Goal: Task Accomplishment & Management: Complete application form

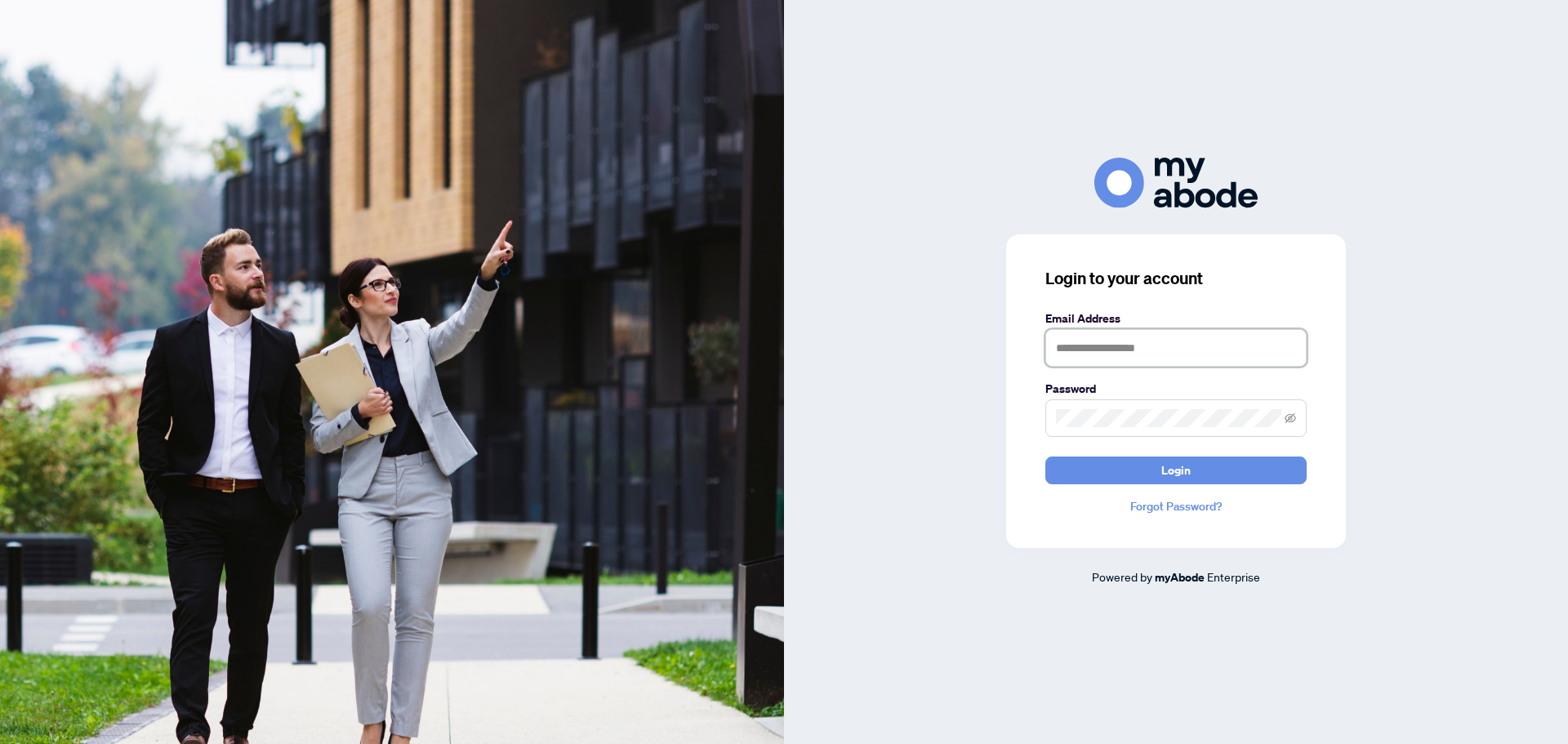
drag, startPoint x: 1160, startPoint y: 355, endPoint x: 1161, endPoint y: 367, distance: 12.0
click at [1160, 355] on input "text" at bounding box center [1176, 347] width 261 height 37
click at [1087, 359] on input "text" at bounding box center [1176, 347] width 261 height 37
type input "**********"
click at [1108, 403] on span at bounding box center [1176, 418] width 261 height 37
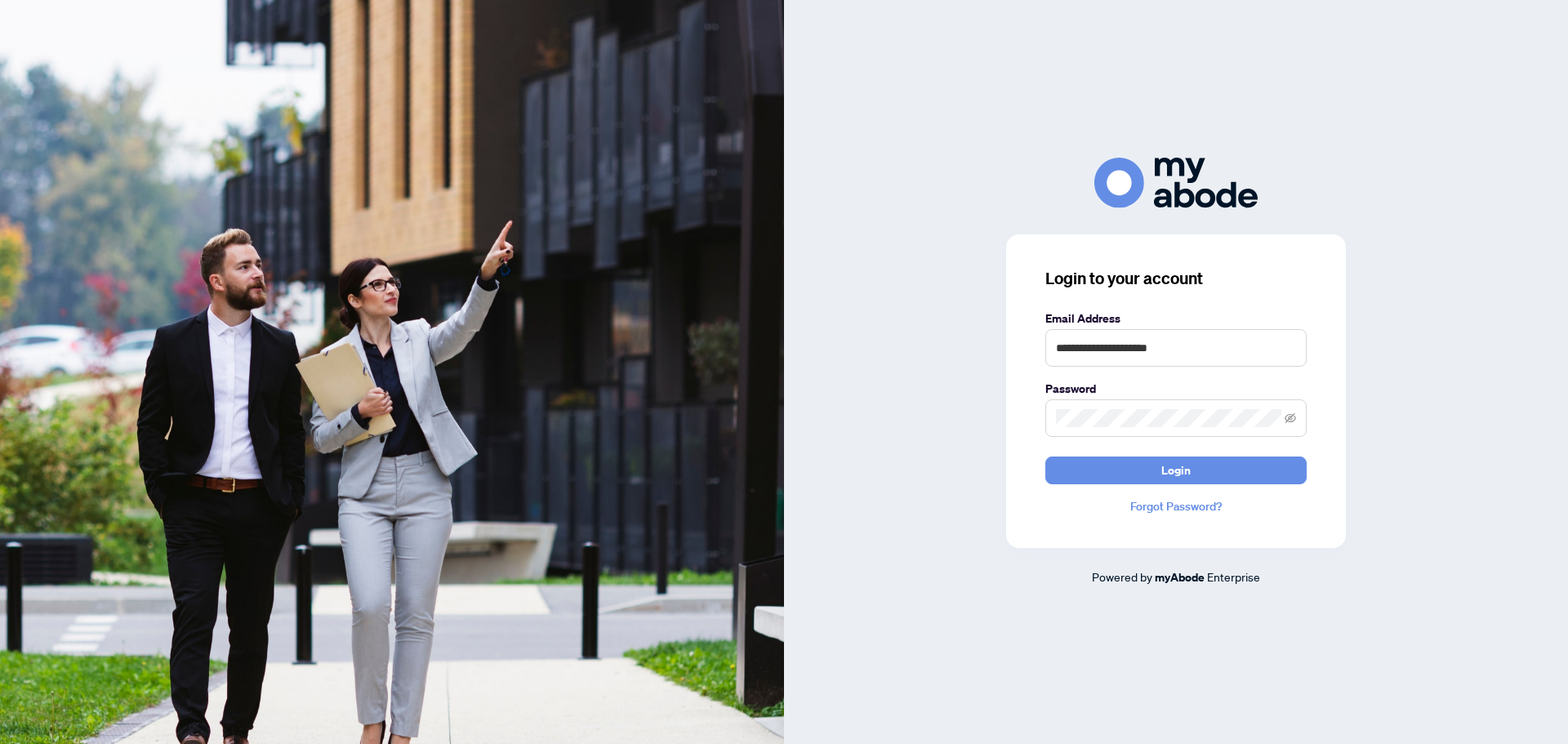
click at [1108, 409] on span at bounding box center [1176, 418] width 261 height 37
click at [1163, 464] on span "Login" at bounding box center [1176, 470] width 29 height 26
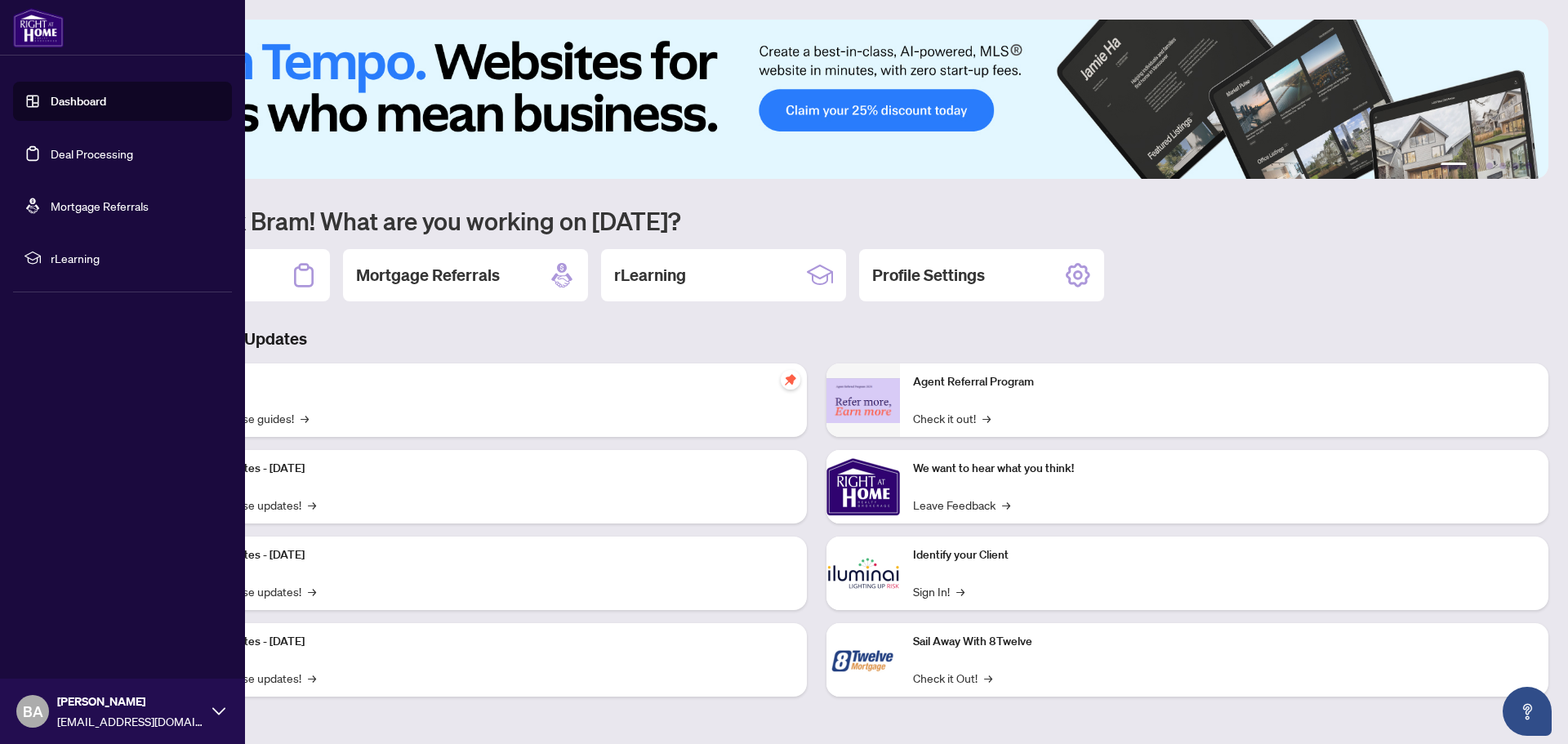
drag, startPoint x: 90, startPoint y: 152, endPoint x: 227, endPoint y: 95, distance: 148.4
click at [90, 152] on link "Deal Processing" at bounding box center [92, 153] width 82 height 14
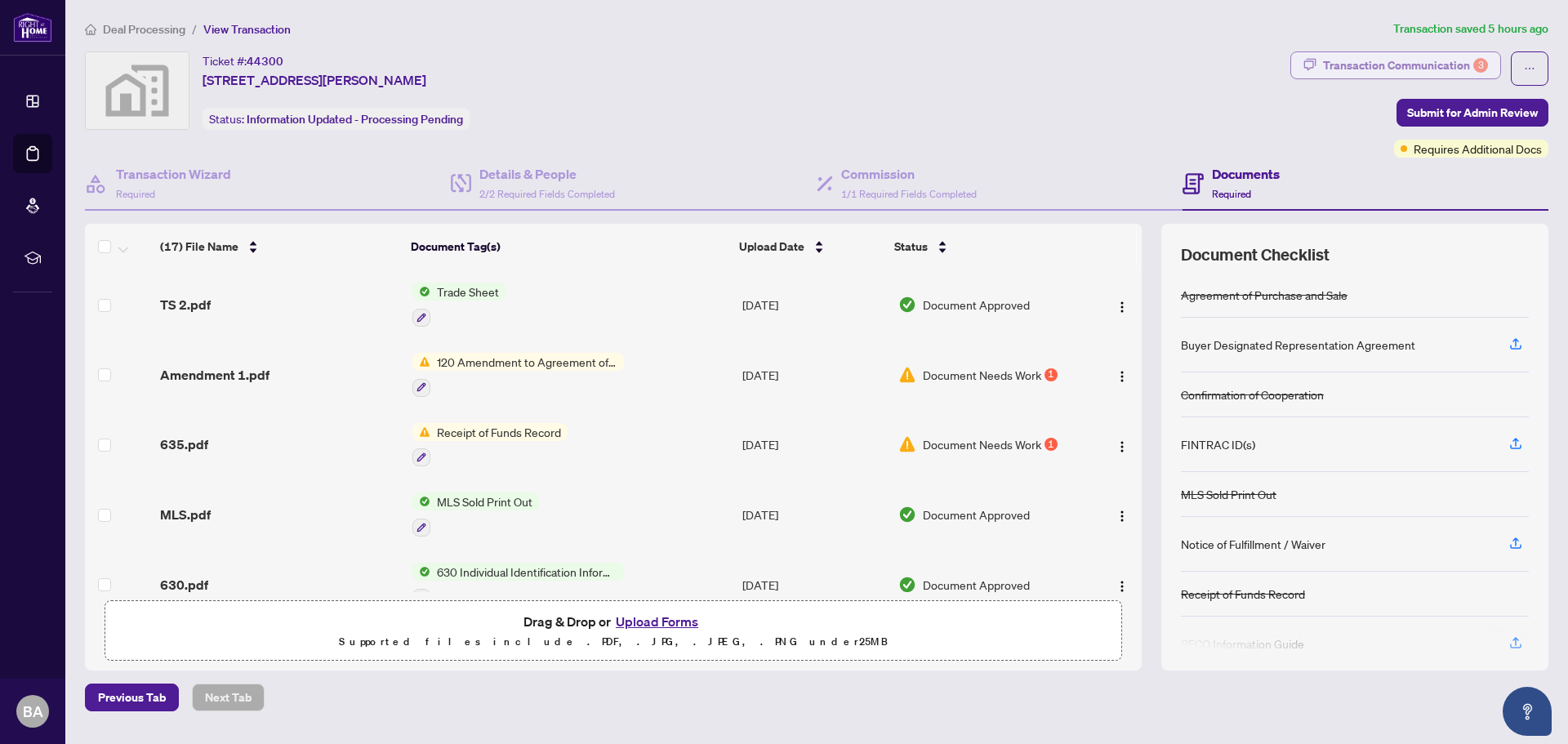
click at [1419, 58] on div "Transaction Communication 3" at bounding box center [1406, 65] width 165 height 26
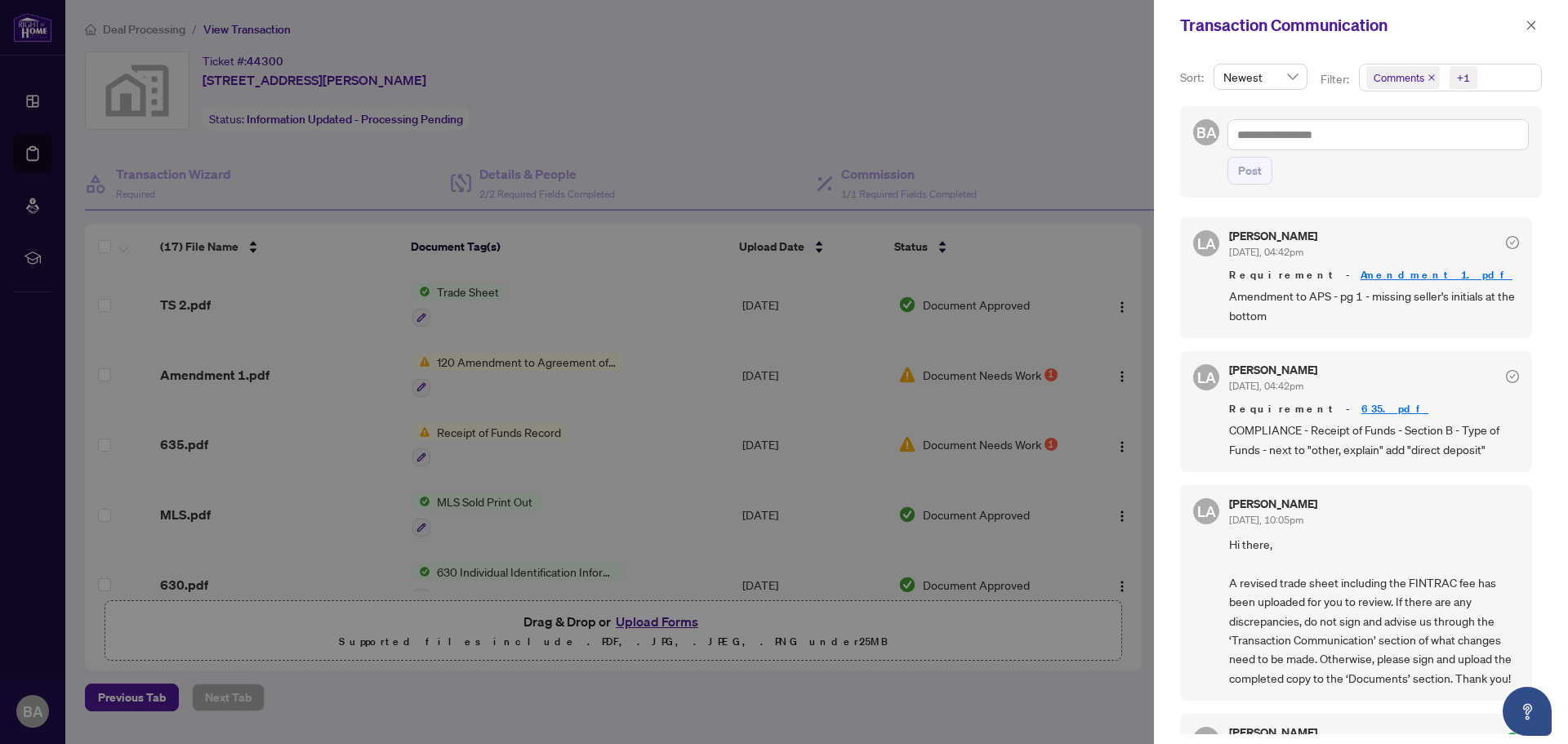
click at [910, 101] on div at bounding box center [784, 372] width 1568 height 744
click at [491, 176] on div at bounding box center [784, 372] width 1568 height 744
click at [518, 223] on div at bounding box center [784, 372] width 1568 height 744
click at [1531, 24] on icon "close" at bounding box center [1531, 25] width 12 height 12
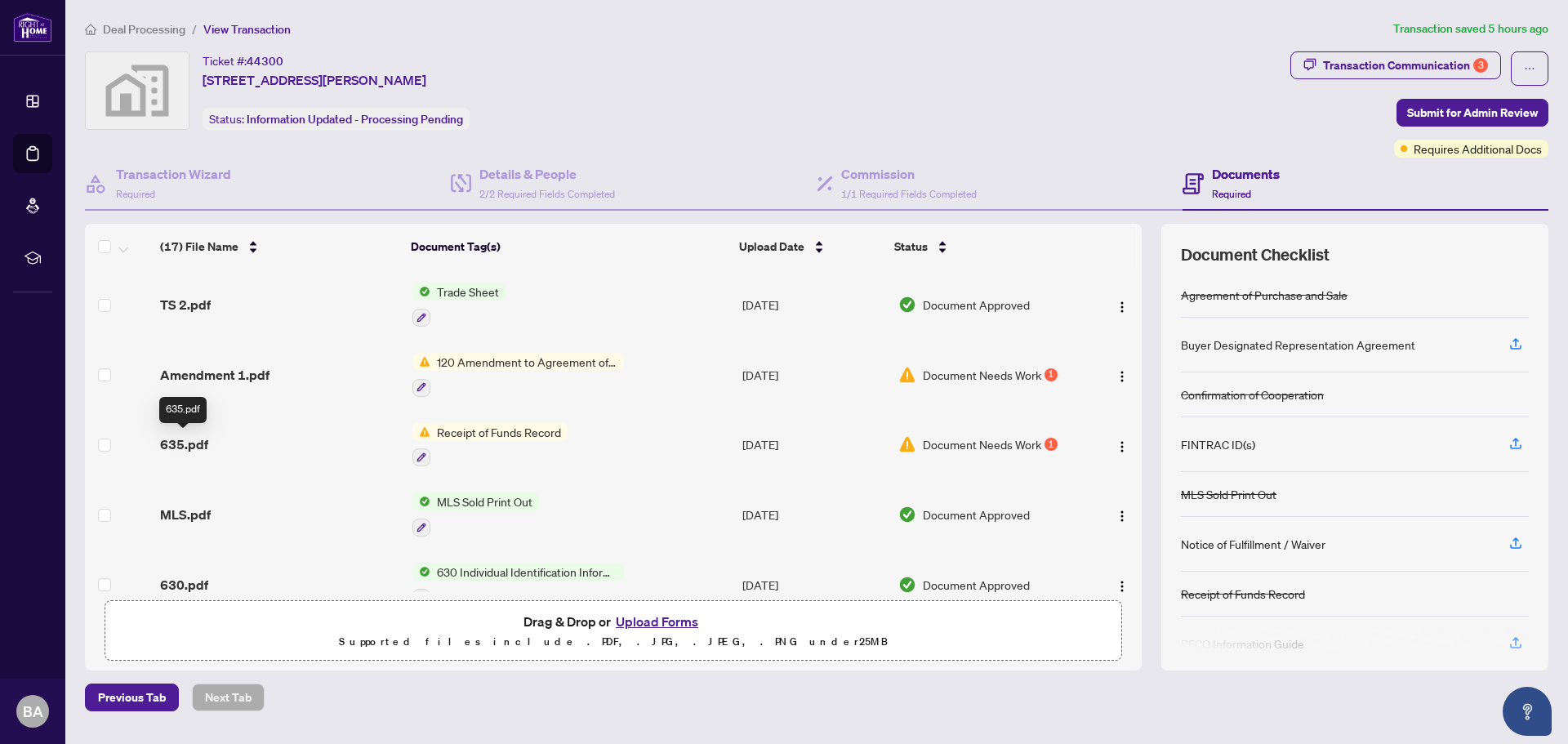
click at [179, 448] on span "635.pdf" at bounding box center [184, 444] width 48 height 20
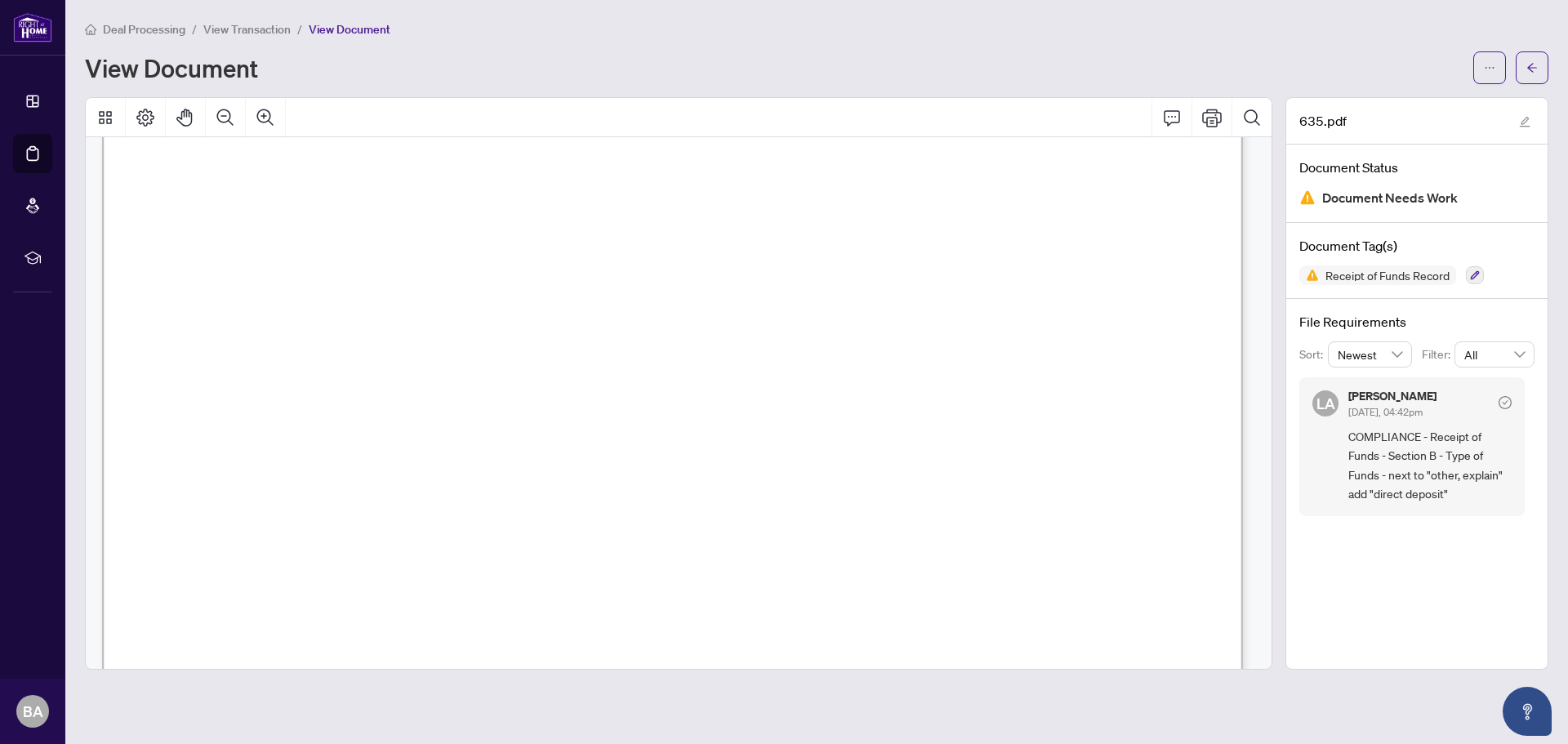
scroll to position [326, 0]
click at [936, 416] on span "✘" at bounding box center [932, 424] width 8 height 18
click at [936, 415] on span "✘" at bounding box center [932, 424] width 8 height 18
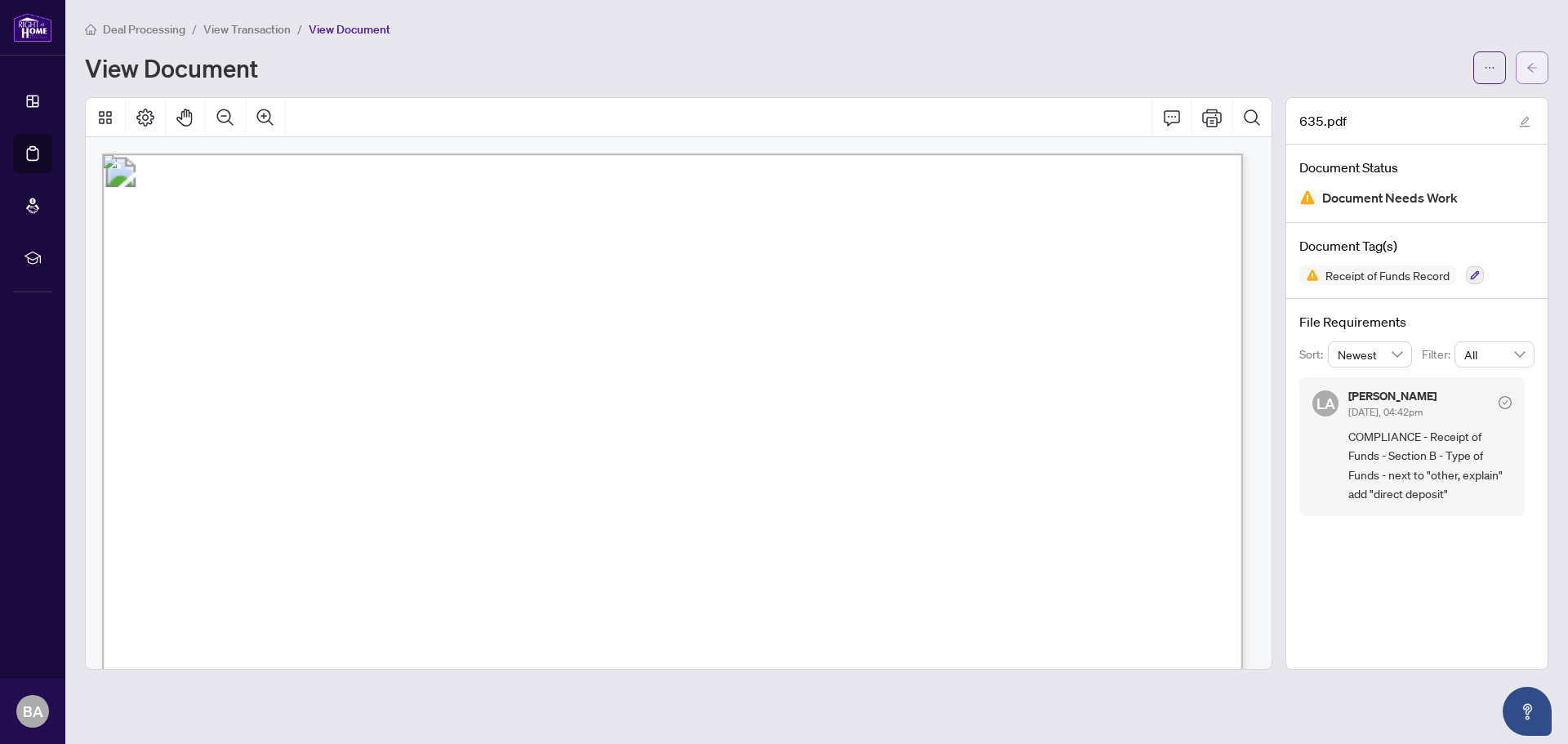
click at [1529, 70] on icon "arrow-left" at bounding box center [1532, 67] width 12 height 12
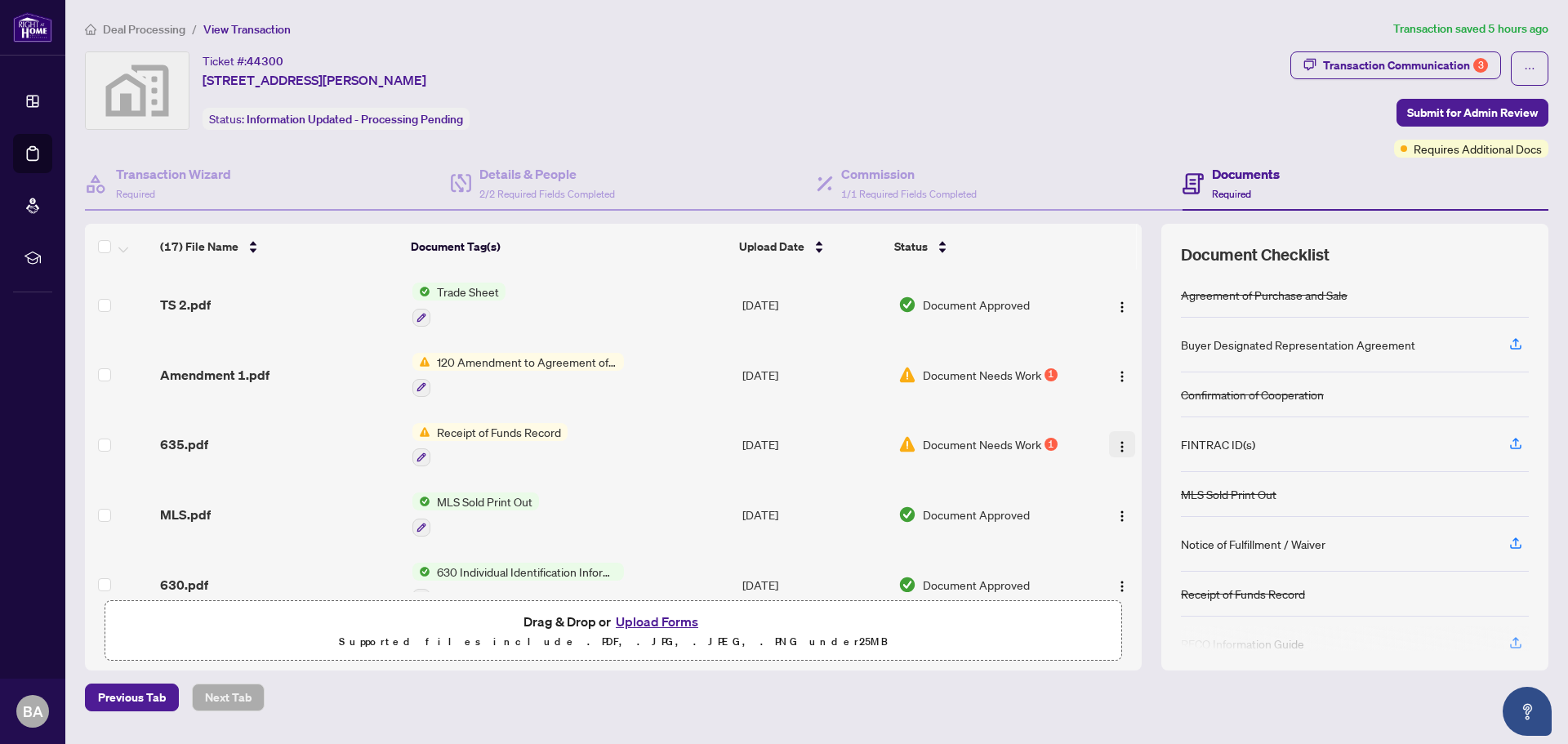
click at [1116, 441] on img "button" at bounding box center [1122, 447] width 13 height 13
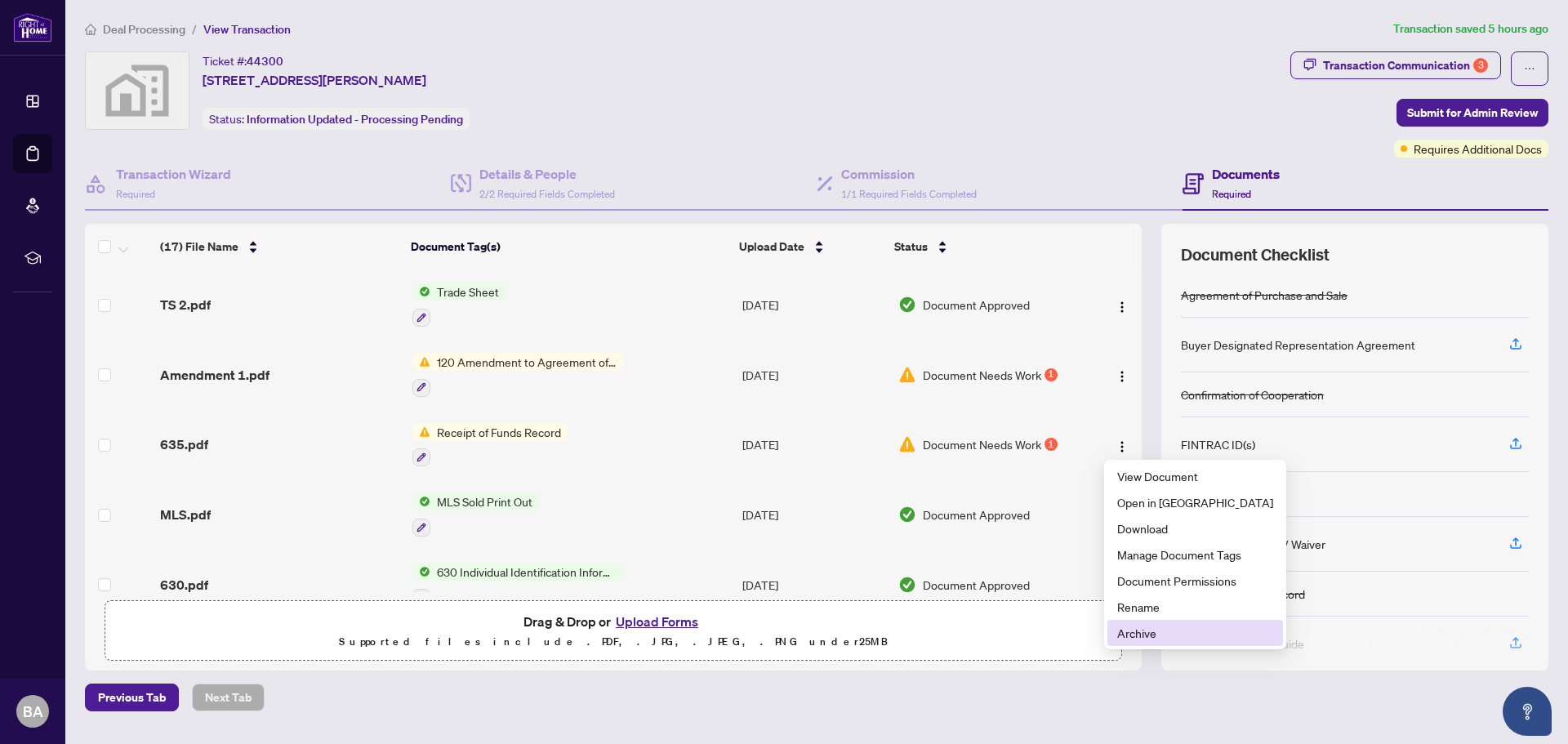
click at [1163, 641] on span "Archive" at bounding box center [1195, 633] width 156 height 18
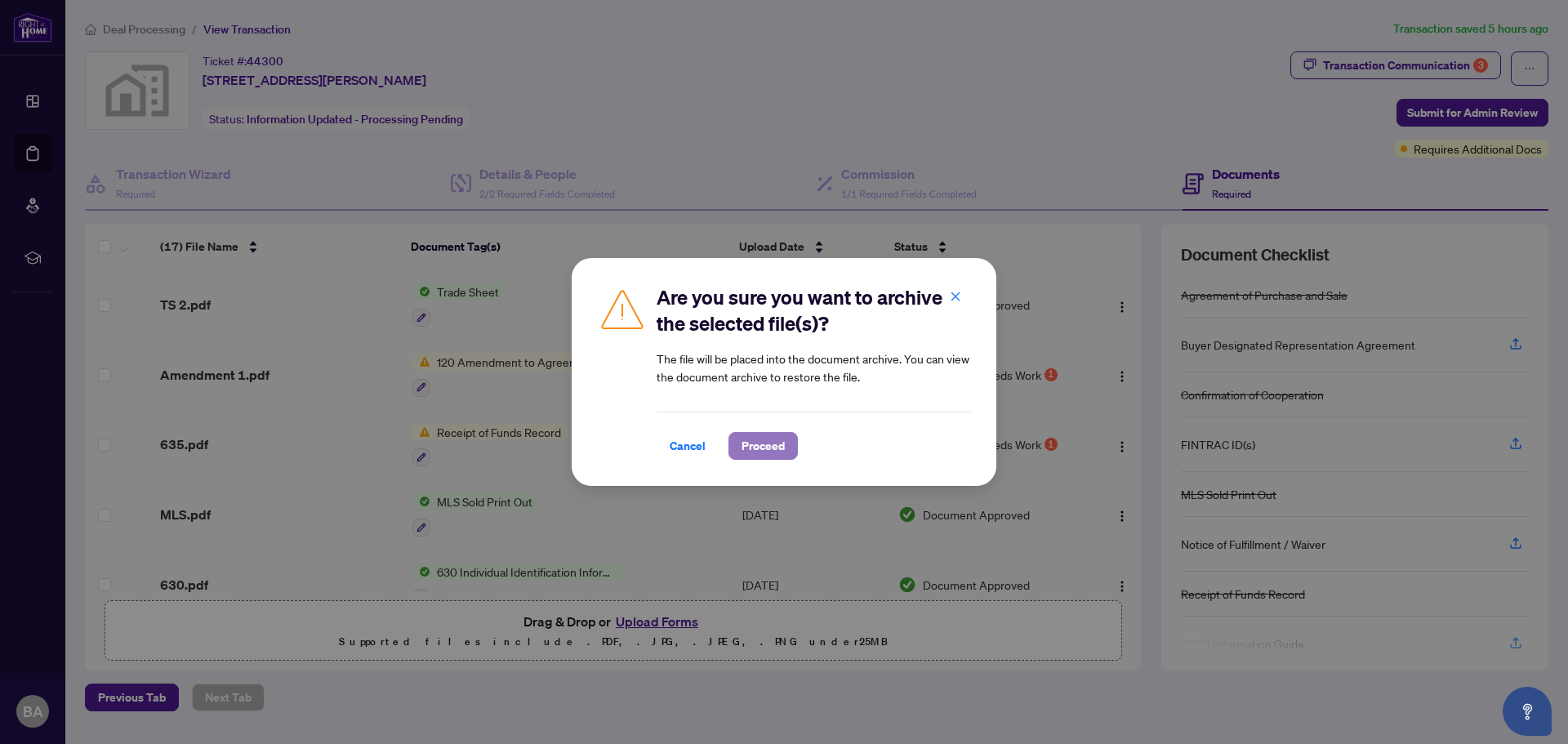
click at [773, 454] on span "Proceed" at bounding box center [763, 446] width 44 height 26
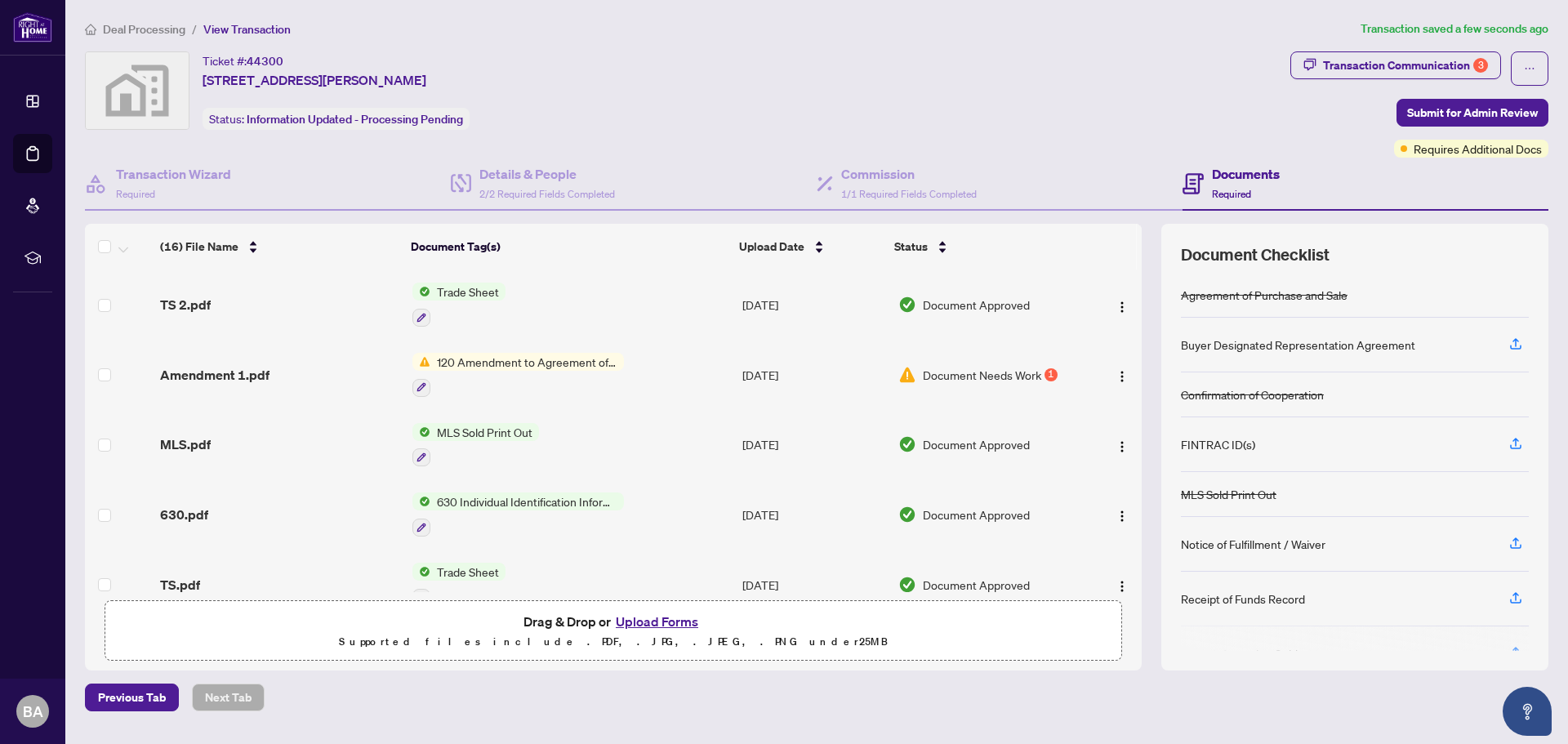
click at [240, 375] on span "Amendment 1.pdf" at bounding box center [215, 375] width 110 height 20
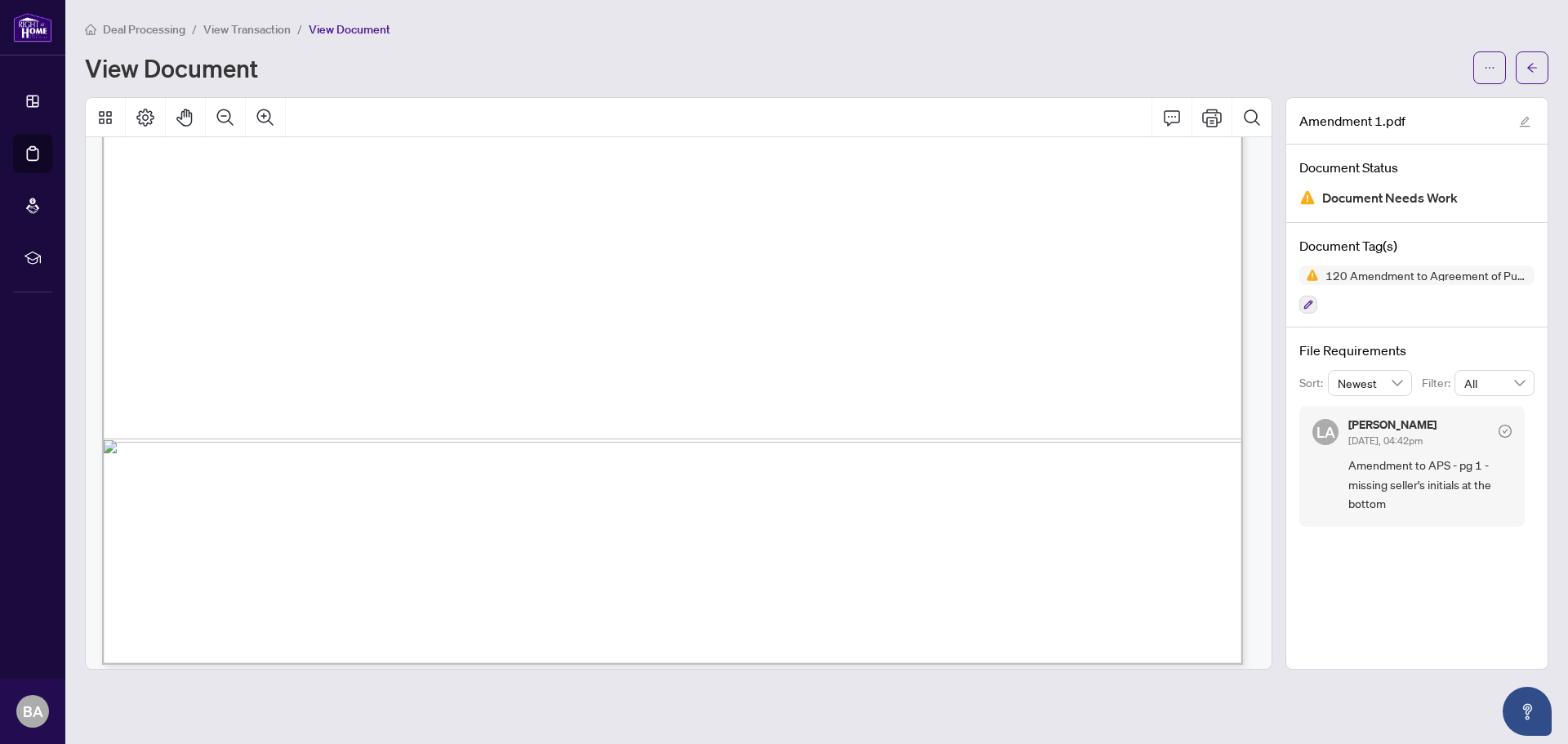
scroll to position [980, 0]
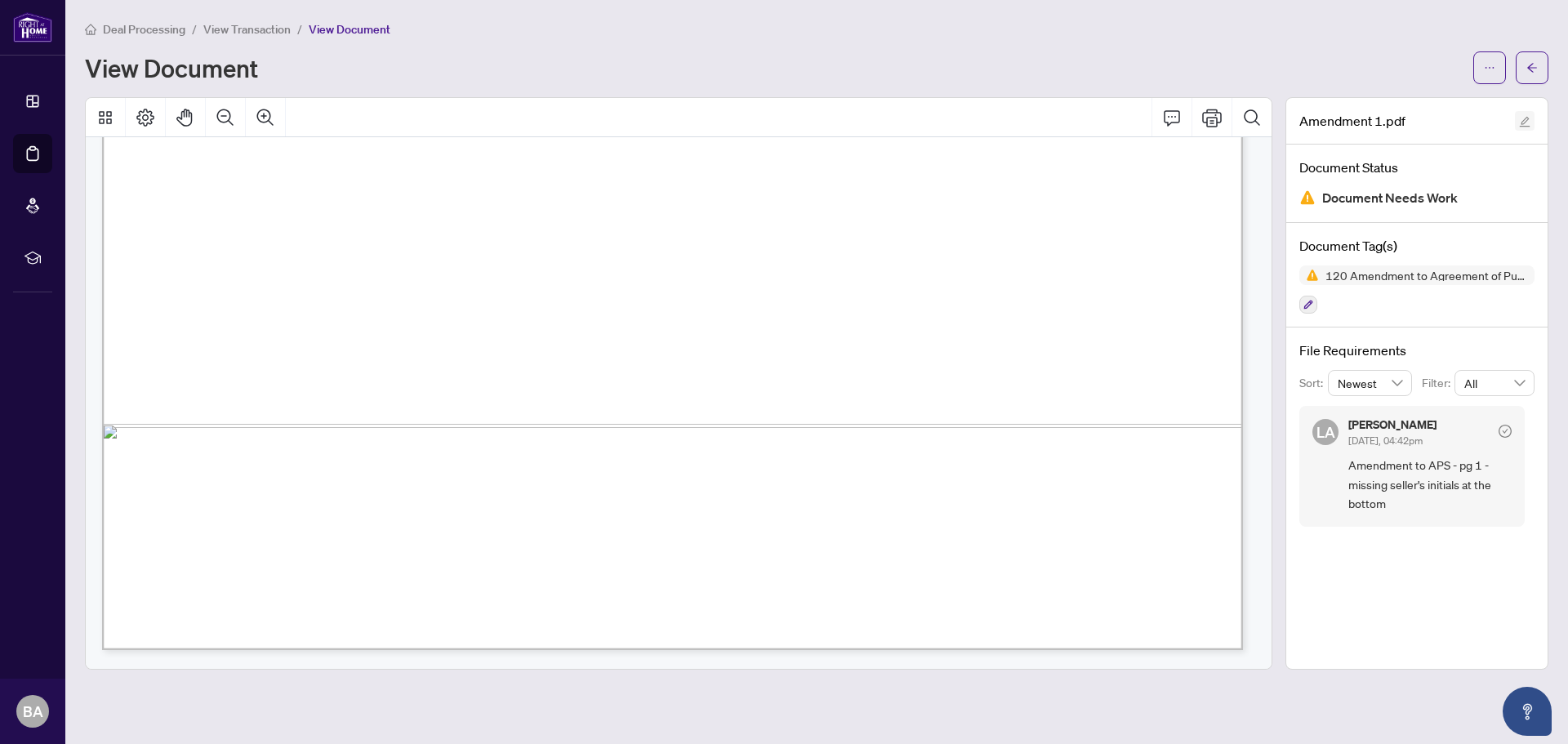
click at [1526, 123] on icon "edit" at bounding box center [1524, 121] width 12 height 12
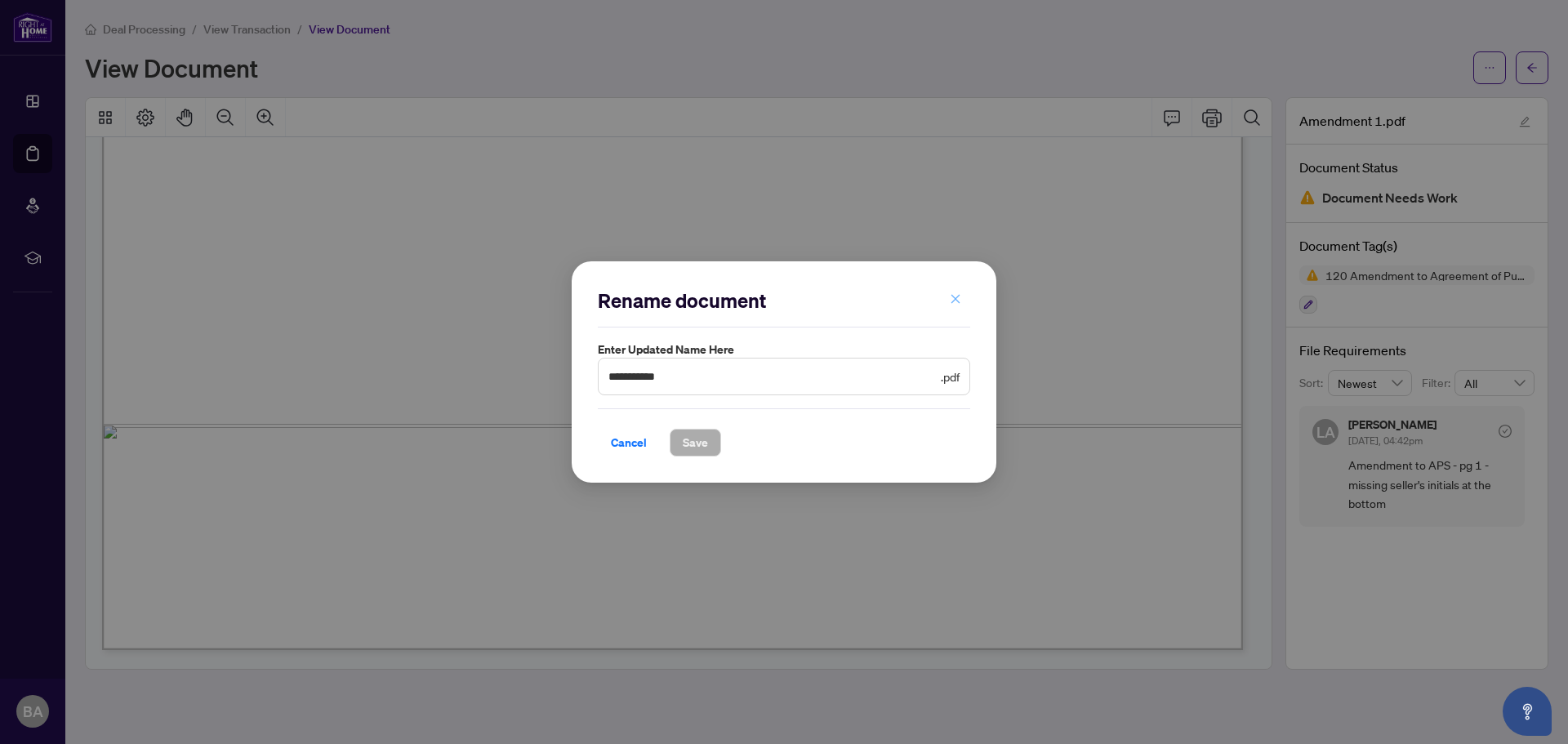
click at [958, 302] on icon "close" at bounding box center [956, 299] width 9 height 9
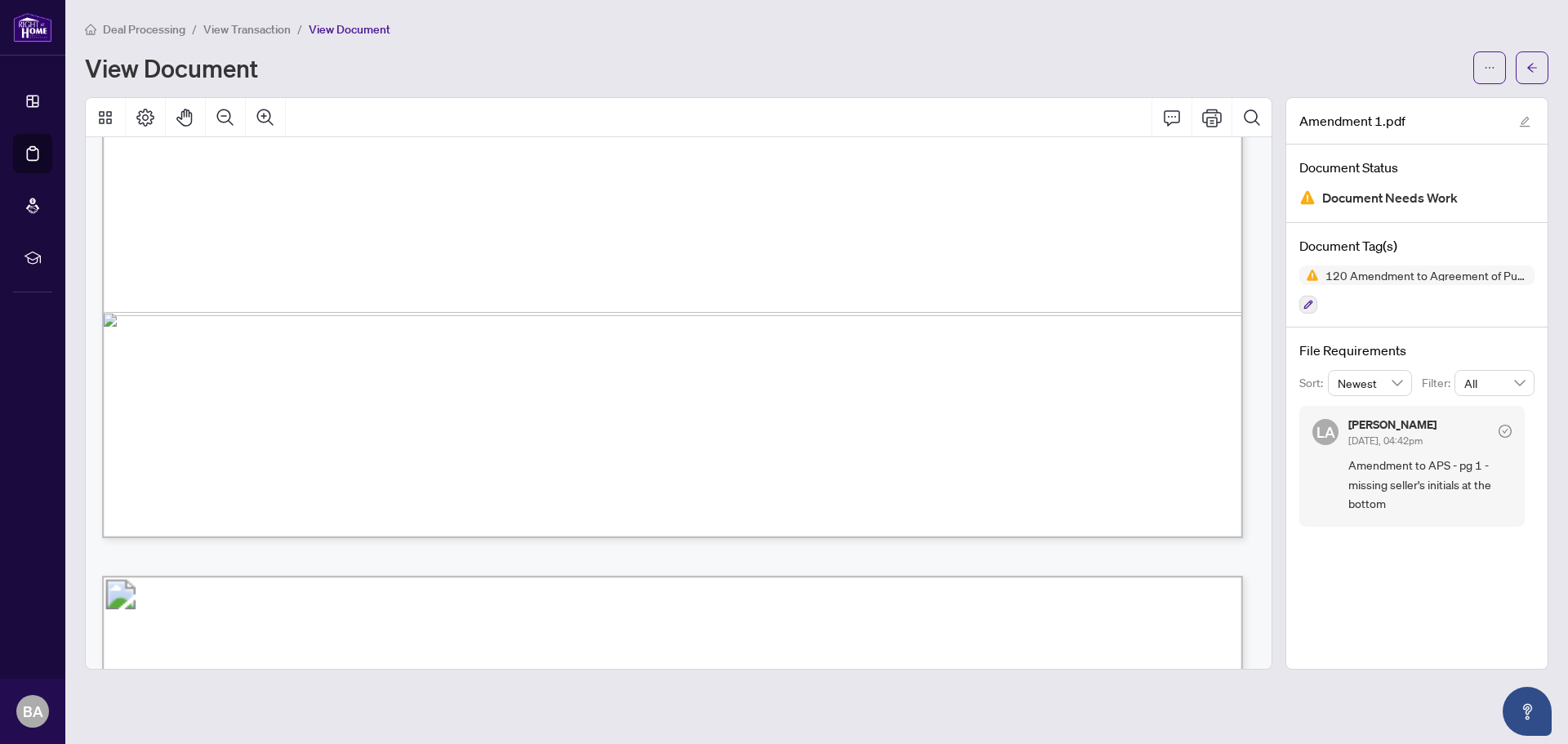
scroll to position [1307, 0]
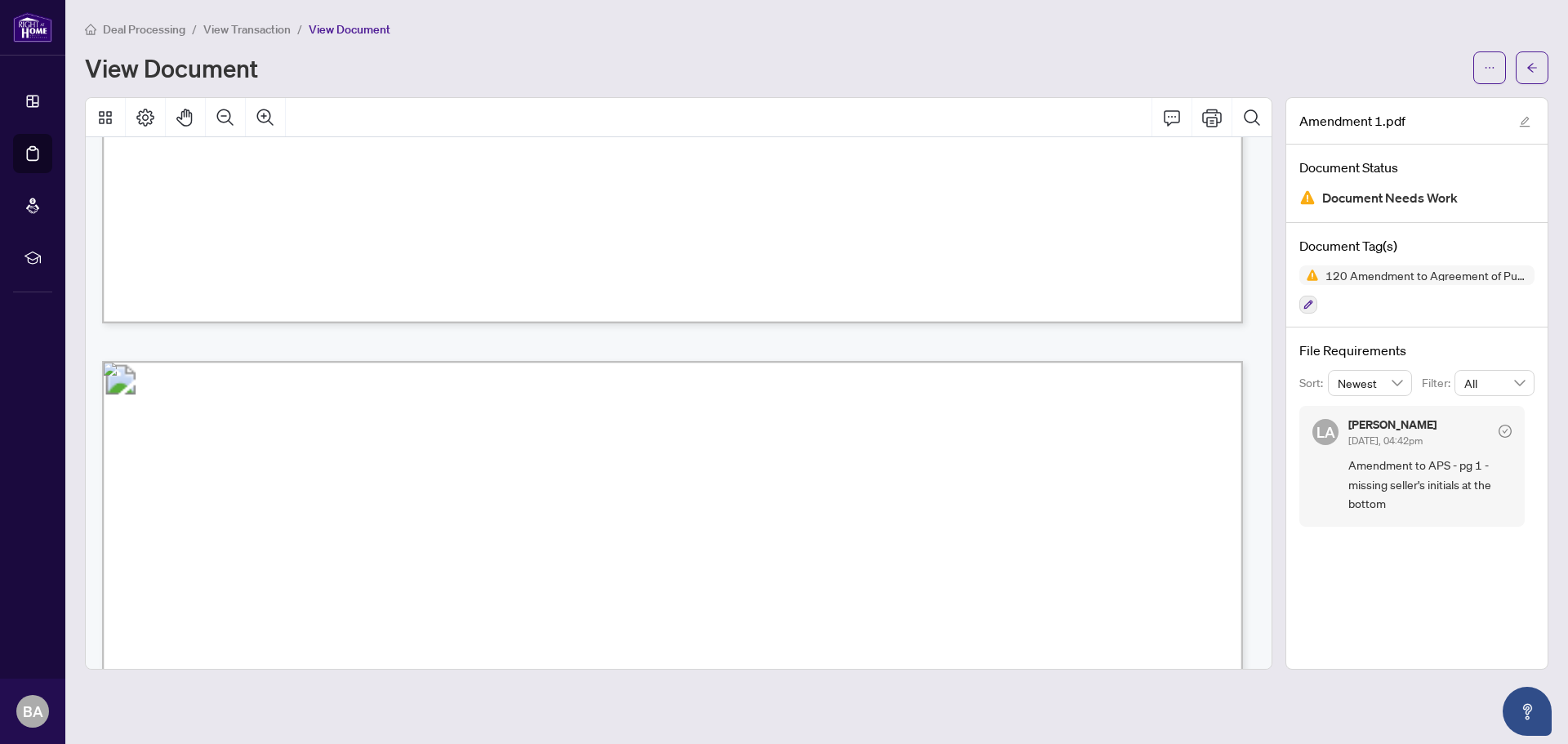
click at [1113, 182] on div "Form 120 Revised 2020 Page 1 of 2 The trademarks REALTOR®, REALTORS®, MLS®, Mul…" at bounding box center [1404, 532] width 2604 height 3370
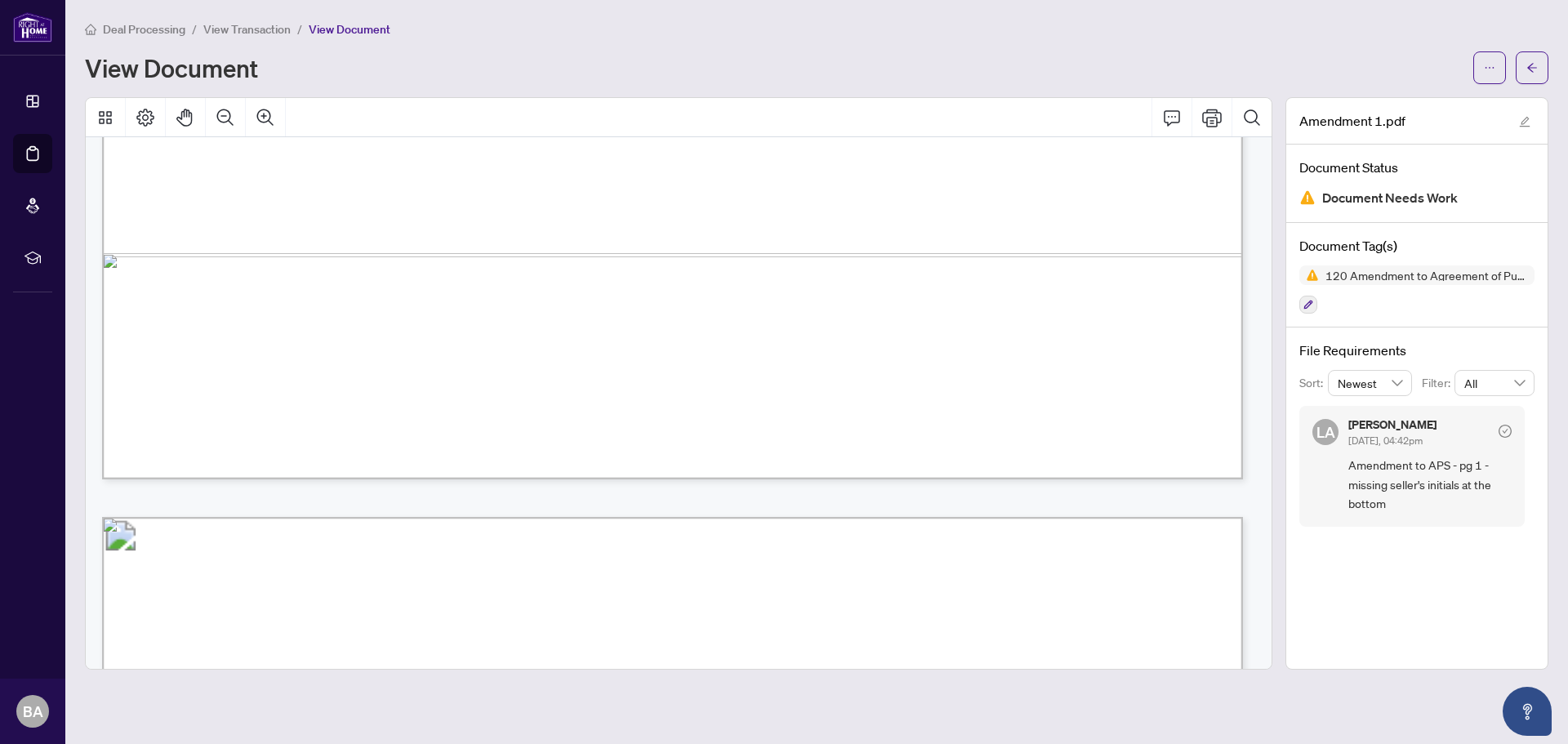
scroll to position [1143, 0]
click at [1310, 300] on icon "button" at bounding box center [1308, 304] width 10 height 10
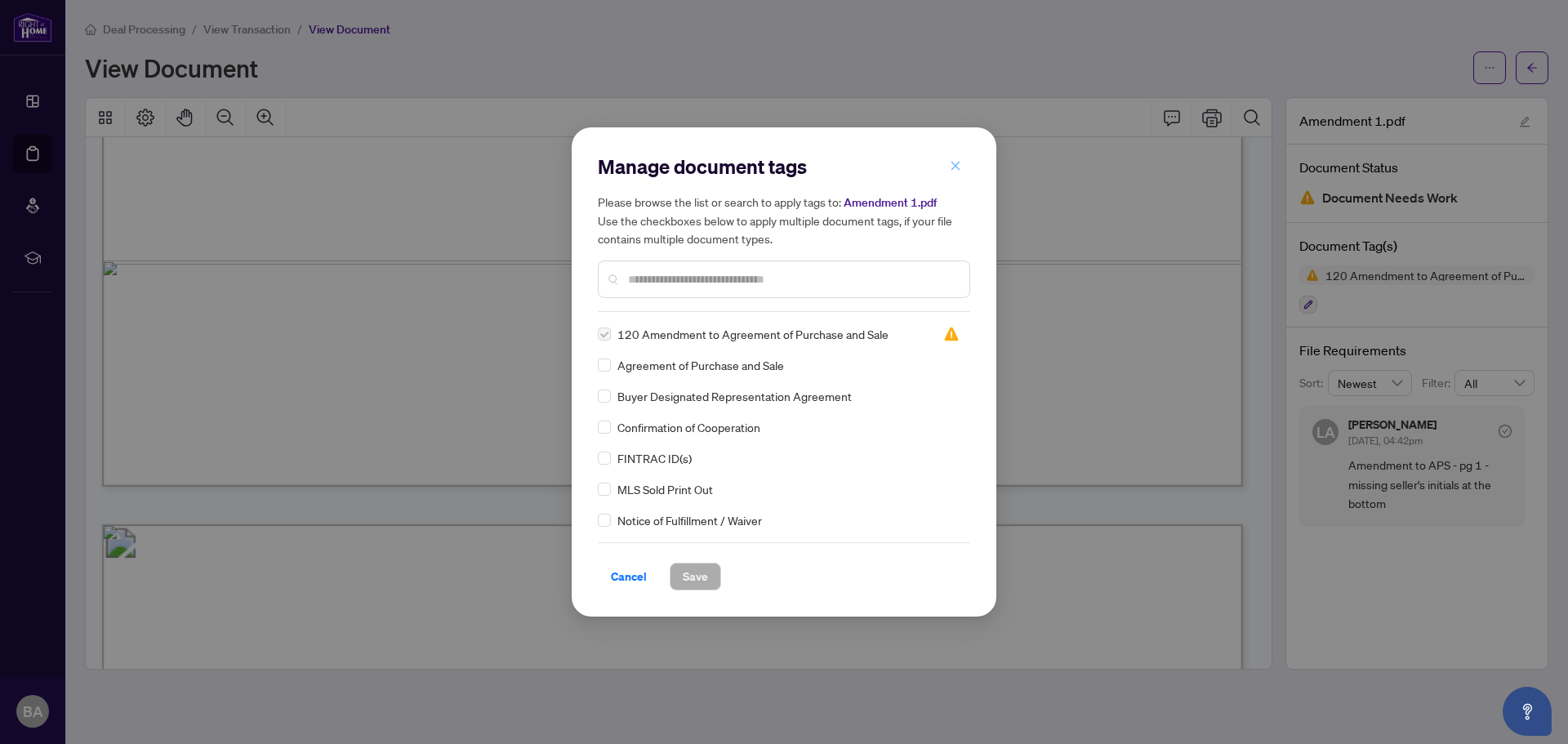
click at [958, 162] on icon "close" at bounding box center [955, 166] width 12 height 12
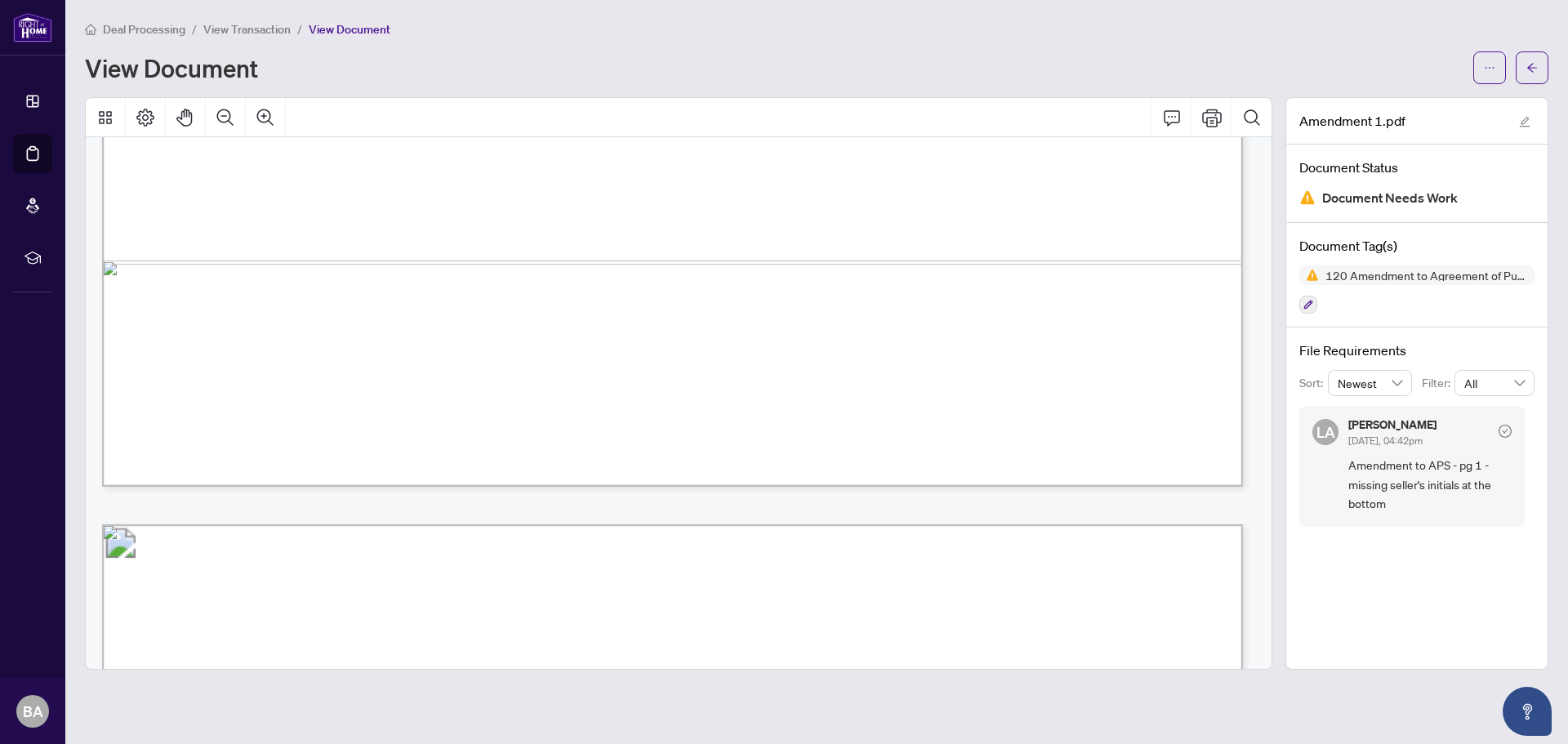
click at [1402, 198] on span "Document Needs Work" at bounding box center [1390, 198] width 136 height 22
click at [1506, 431] on icon "check-circle" at bounding box center [1505, 431] width 13 height 13
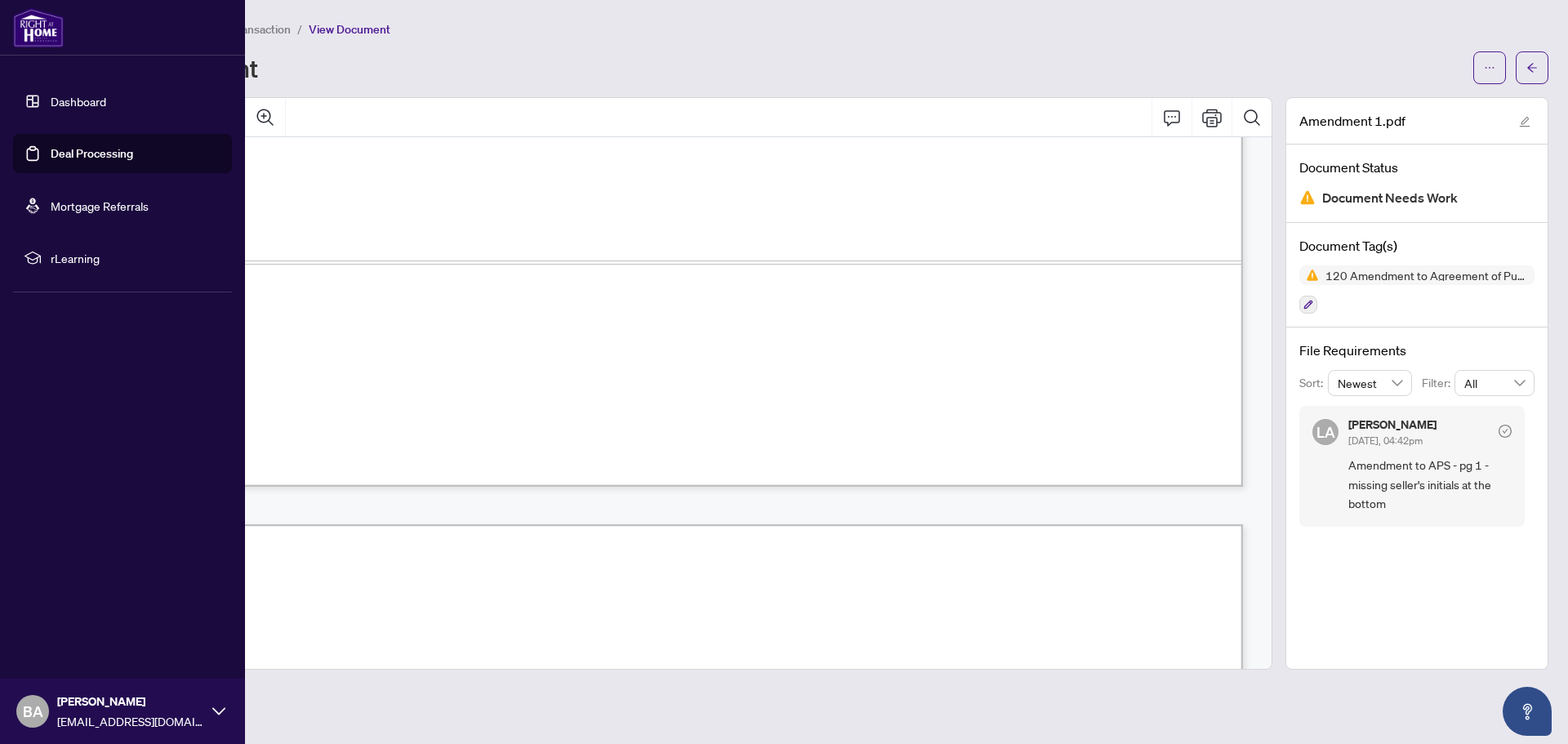
click at [95, 151] on link "Deal Processing" at bounding box center [92, 153] width 82 height 14
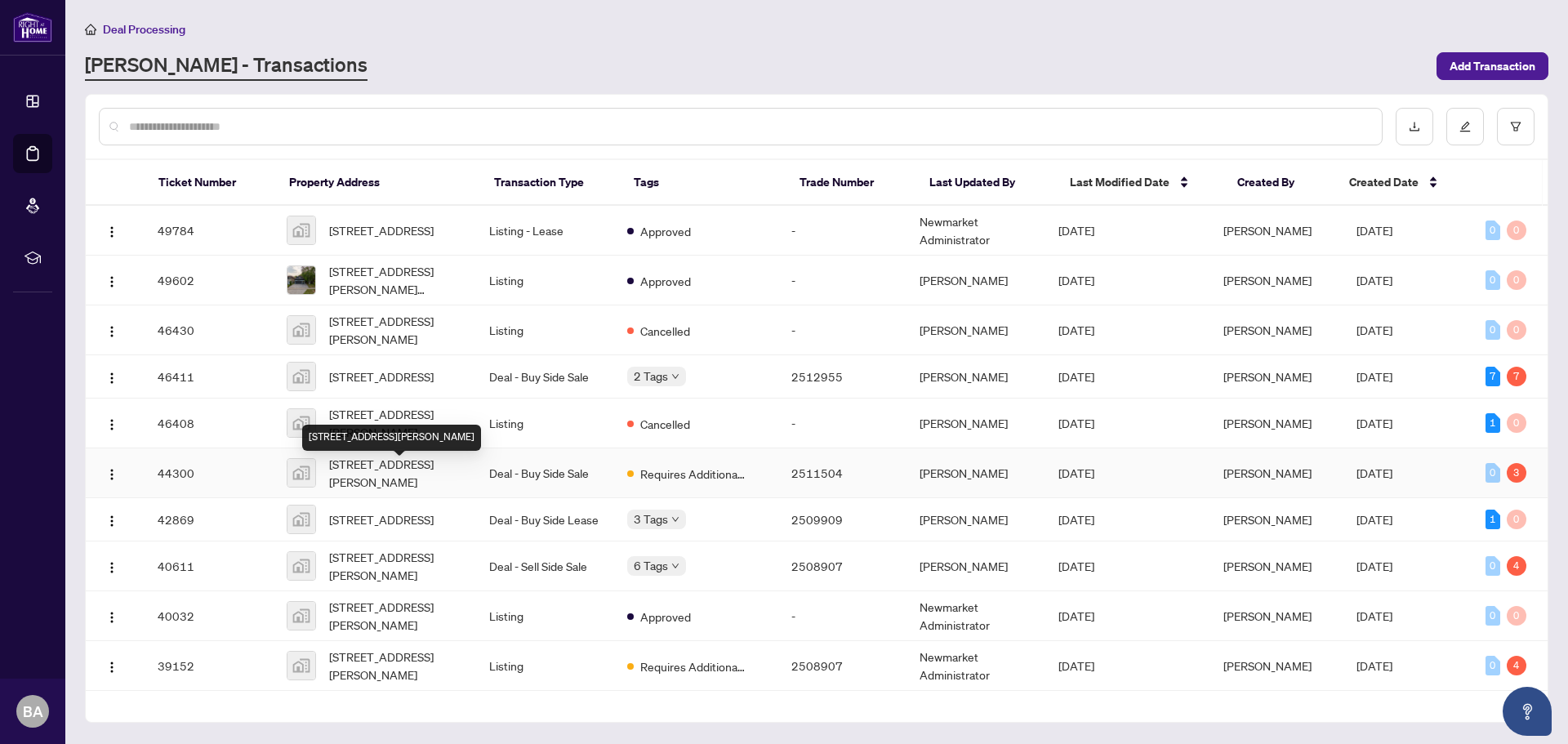
click at [387, 469] on span "[STREET_ADDRESS][PERSON_NAME]" at bounding box center [396, 473] width 134 height 36
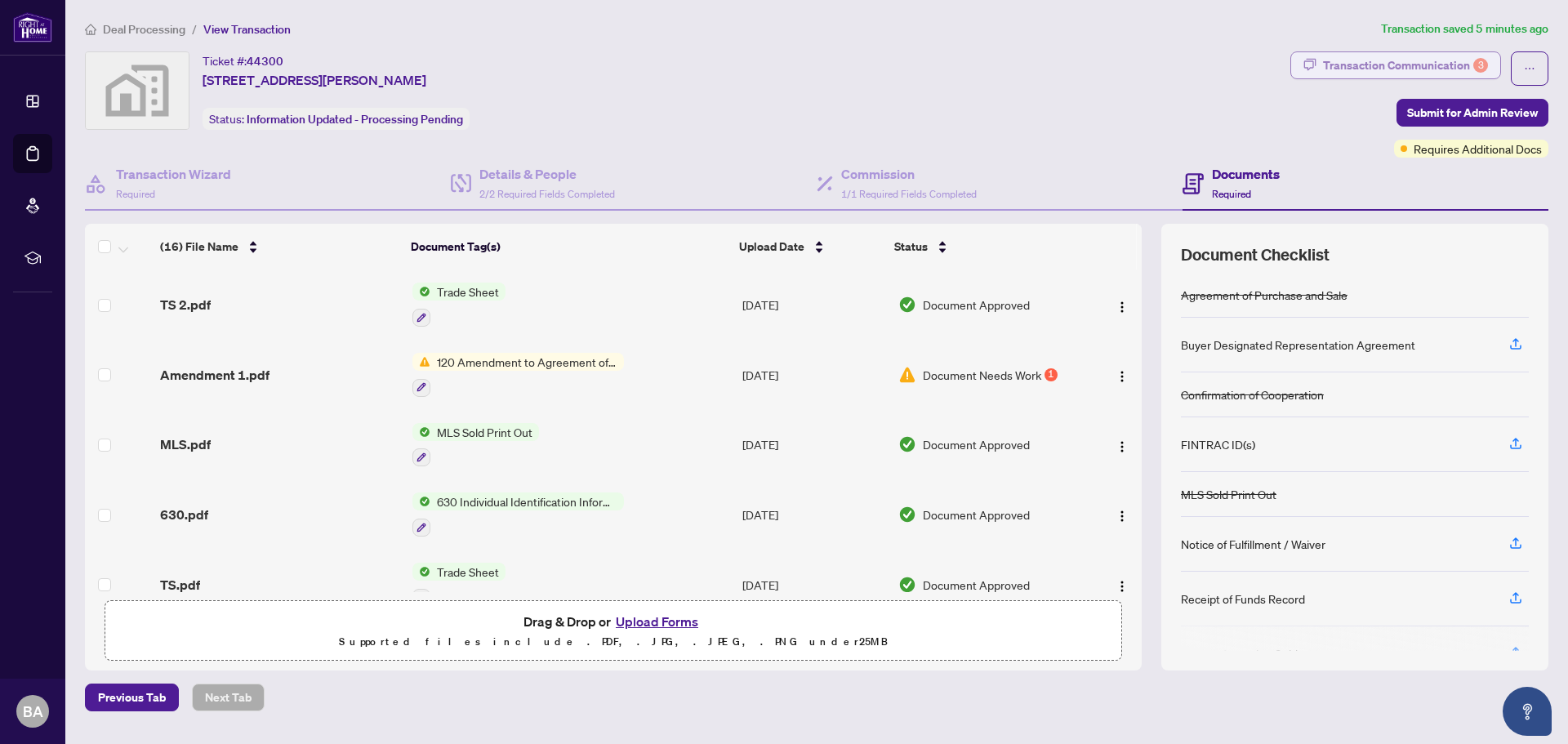
click at [1429, 62] on div "Transaction Communication 3" at bounding box center [1406, 65] width 165 height 26
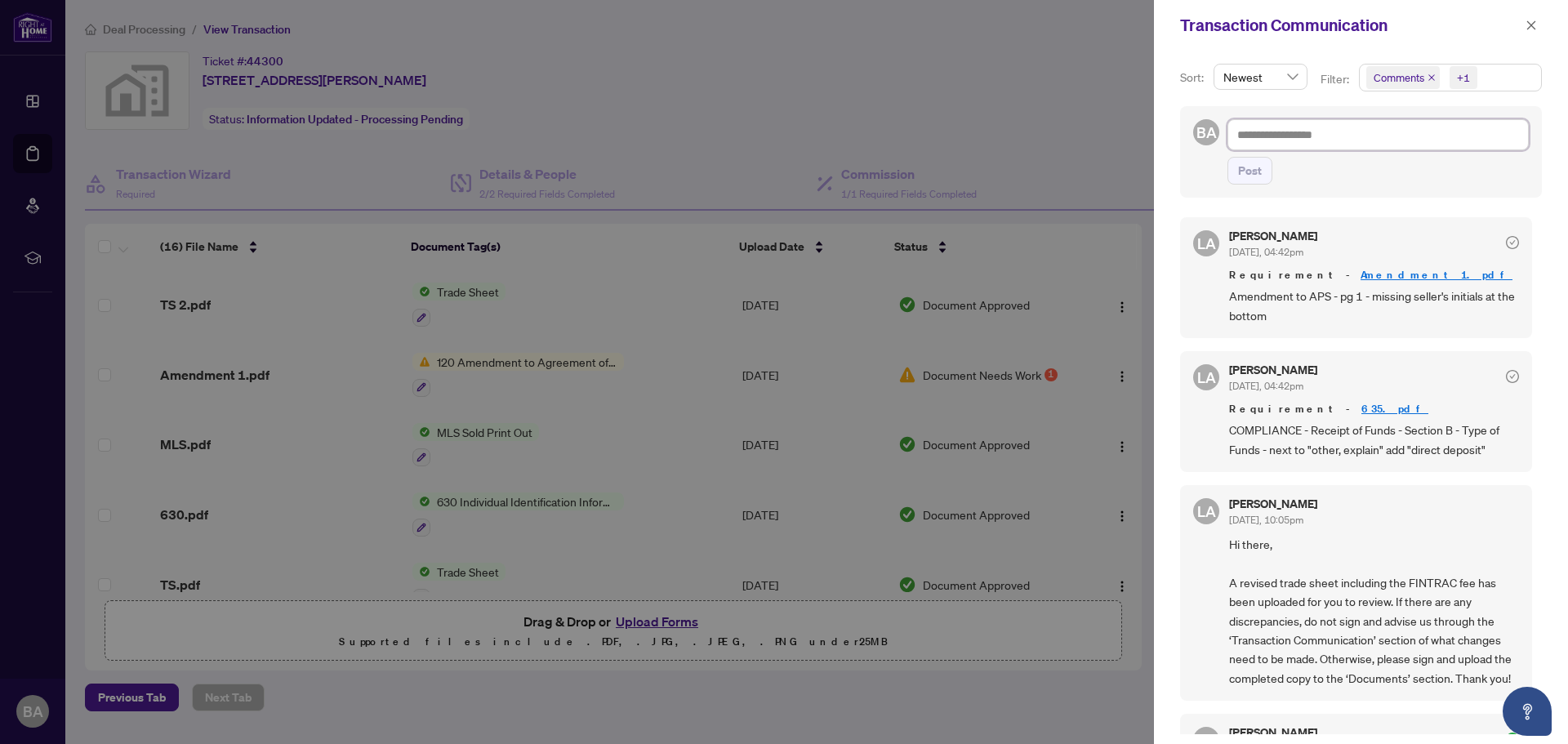
click at [1336, 138] on textarea at bounding box center [1378, 135] width 301 height 31
type textarea "*"
type textarea "**********"
paste textarea "**********"
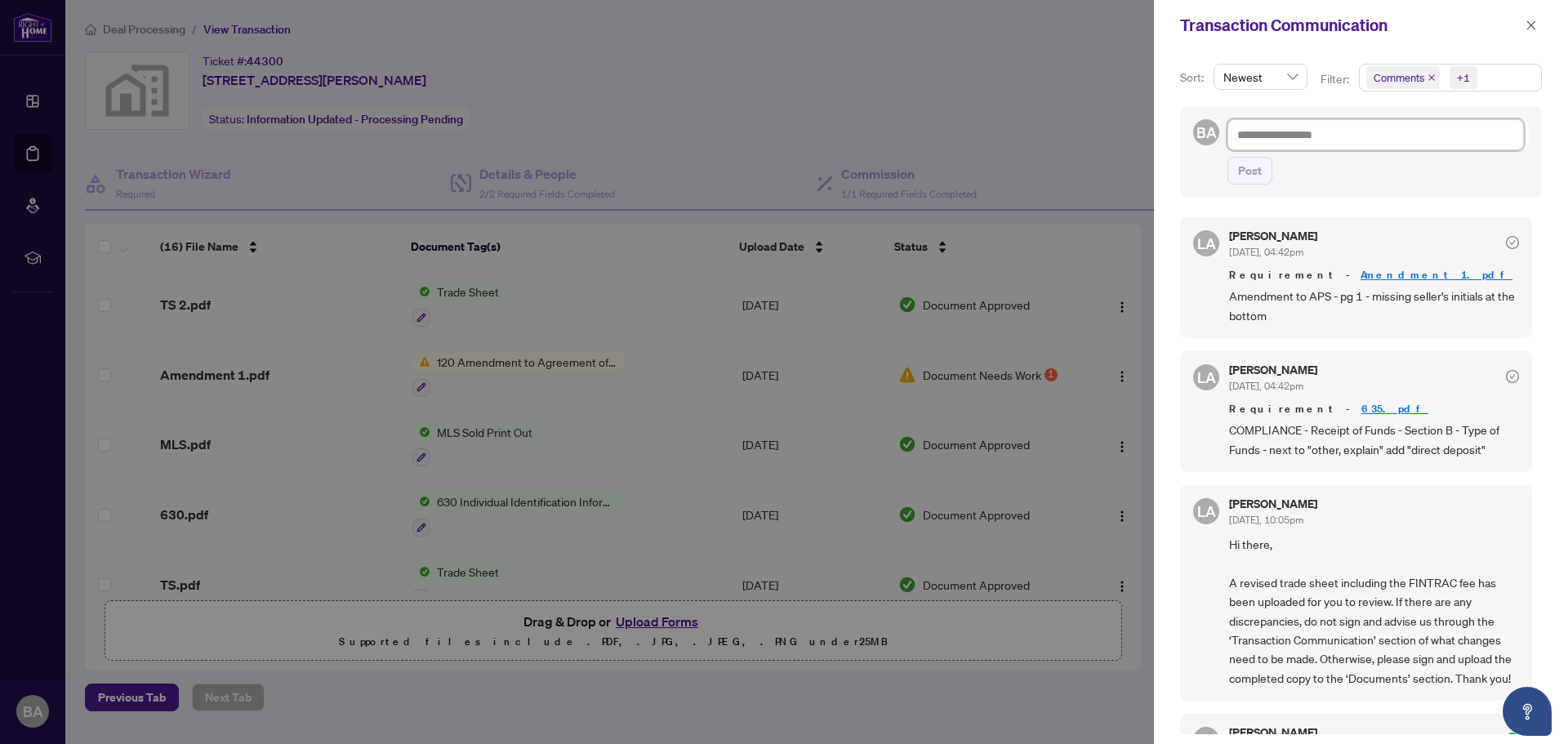
type textarea "**********"
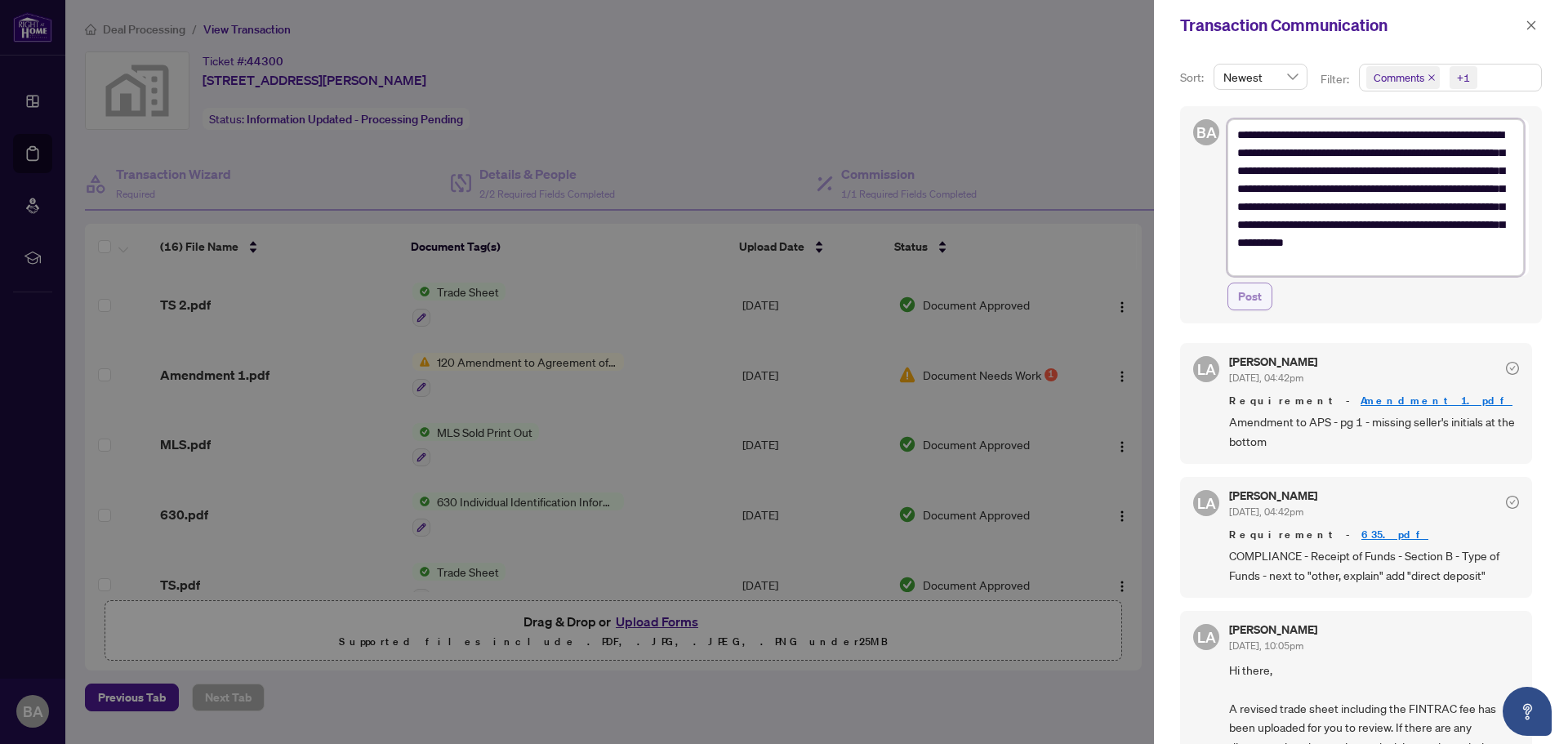
type textarea "**********"
click at [1256, 293] on span "Post" at bounding box center [1250, 296] width 24 height 26
type textarea "**********"
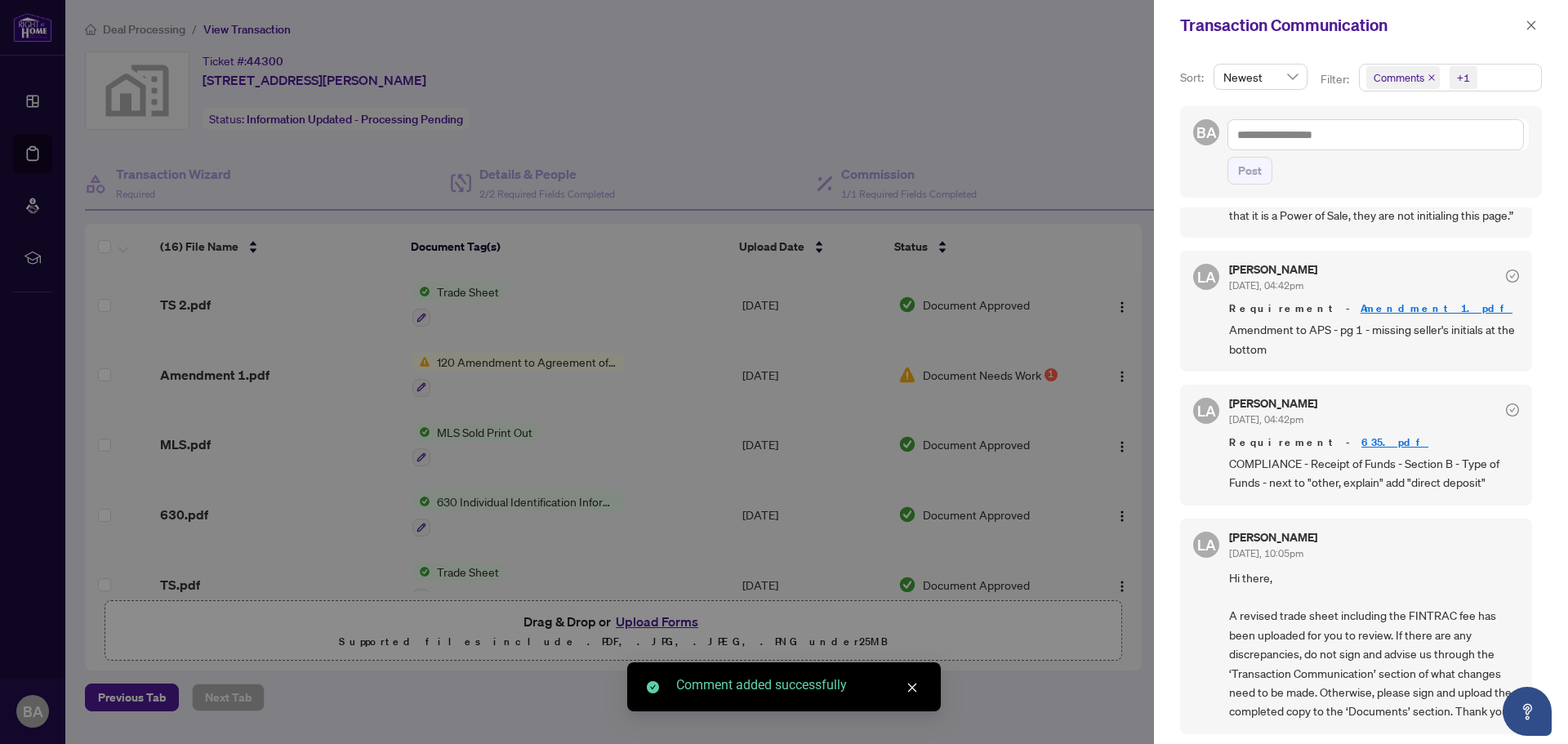
scroll to position [245, 0]
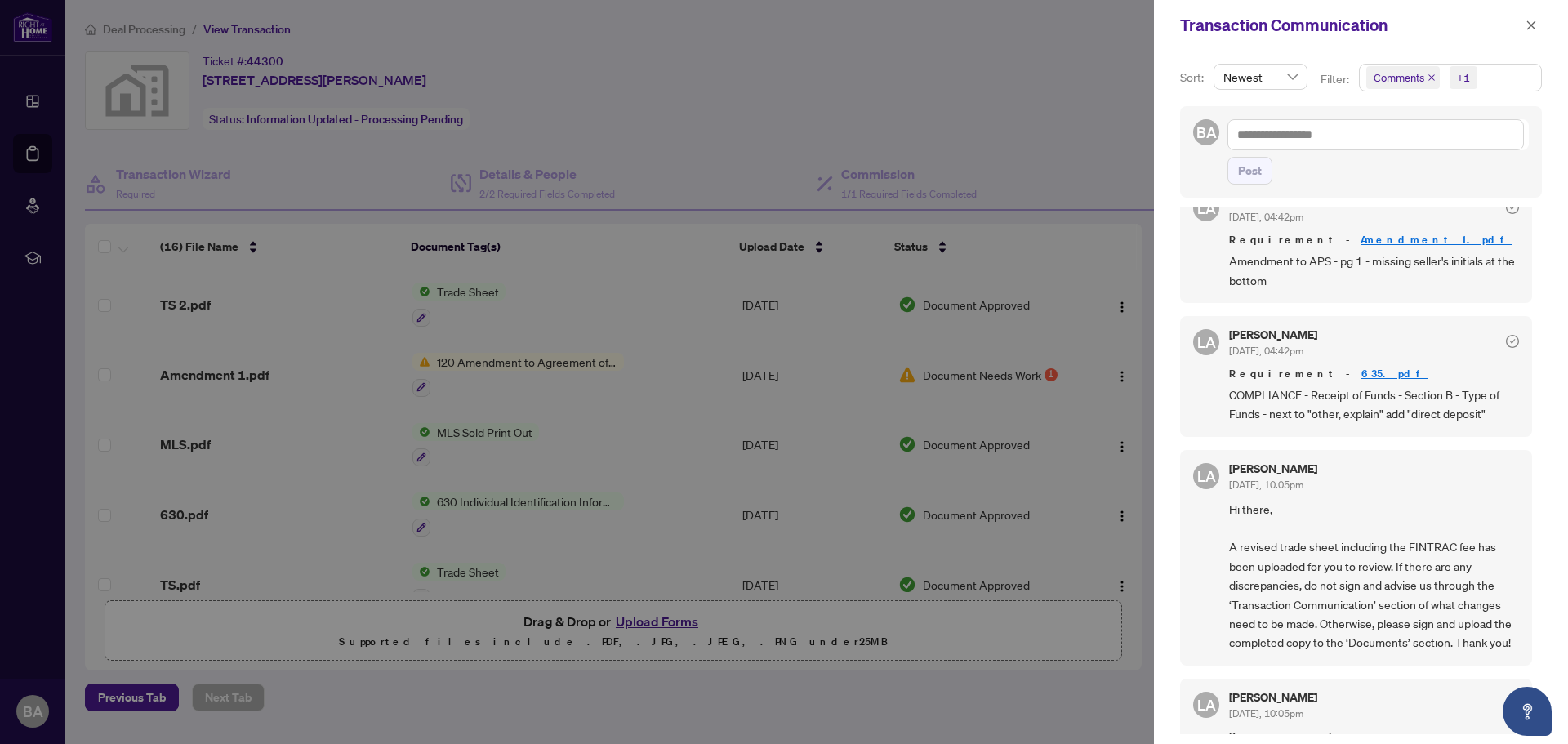
click at [657, 619] on div at bounding box center [784, 372] width 1568 height 744
click at [1534, 26] on icon "close" at bounding box center [1531, 25] width 12 height 12
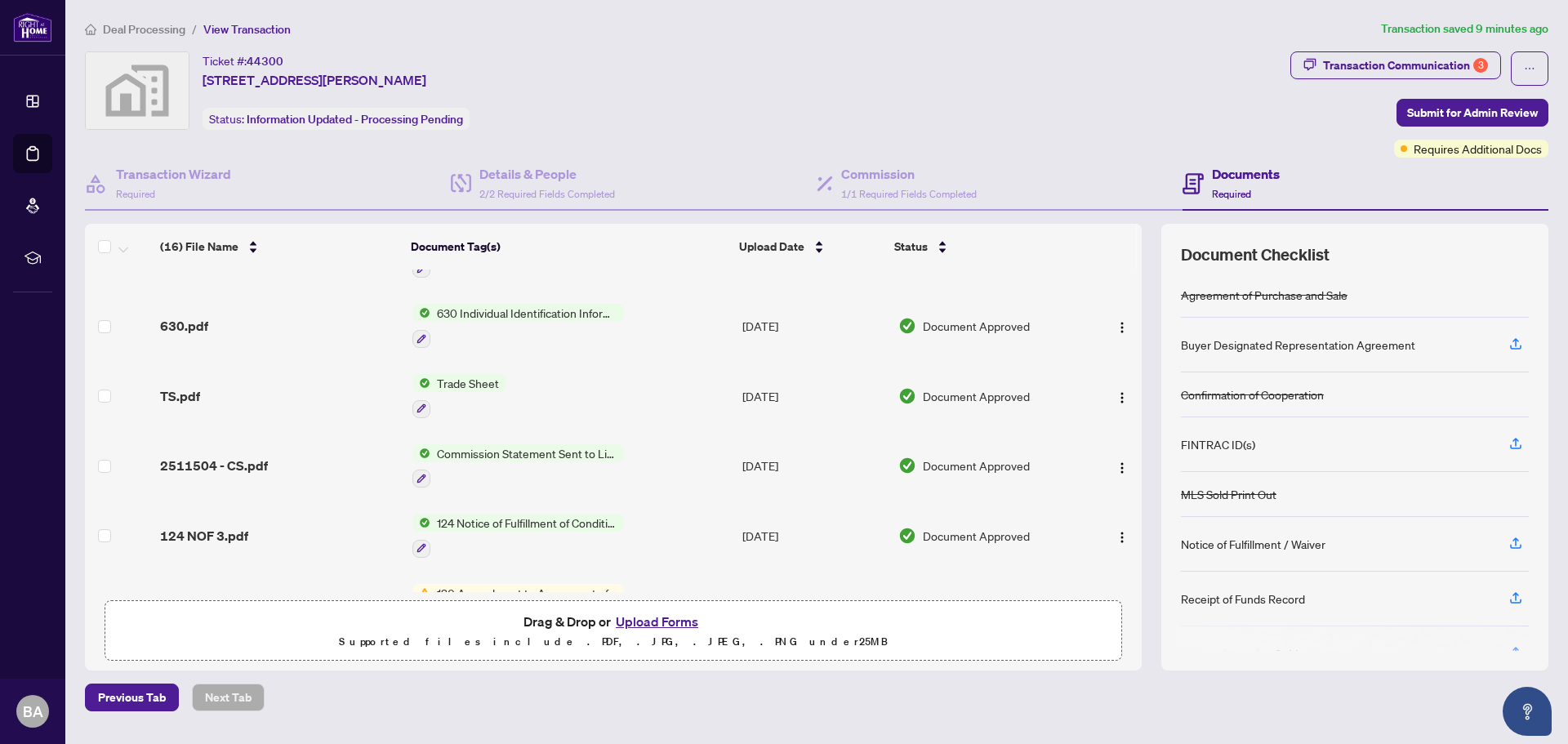
scroll to position [163, 0]
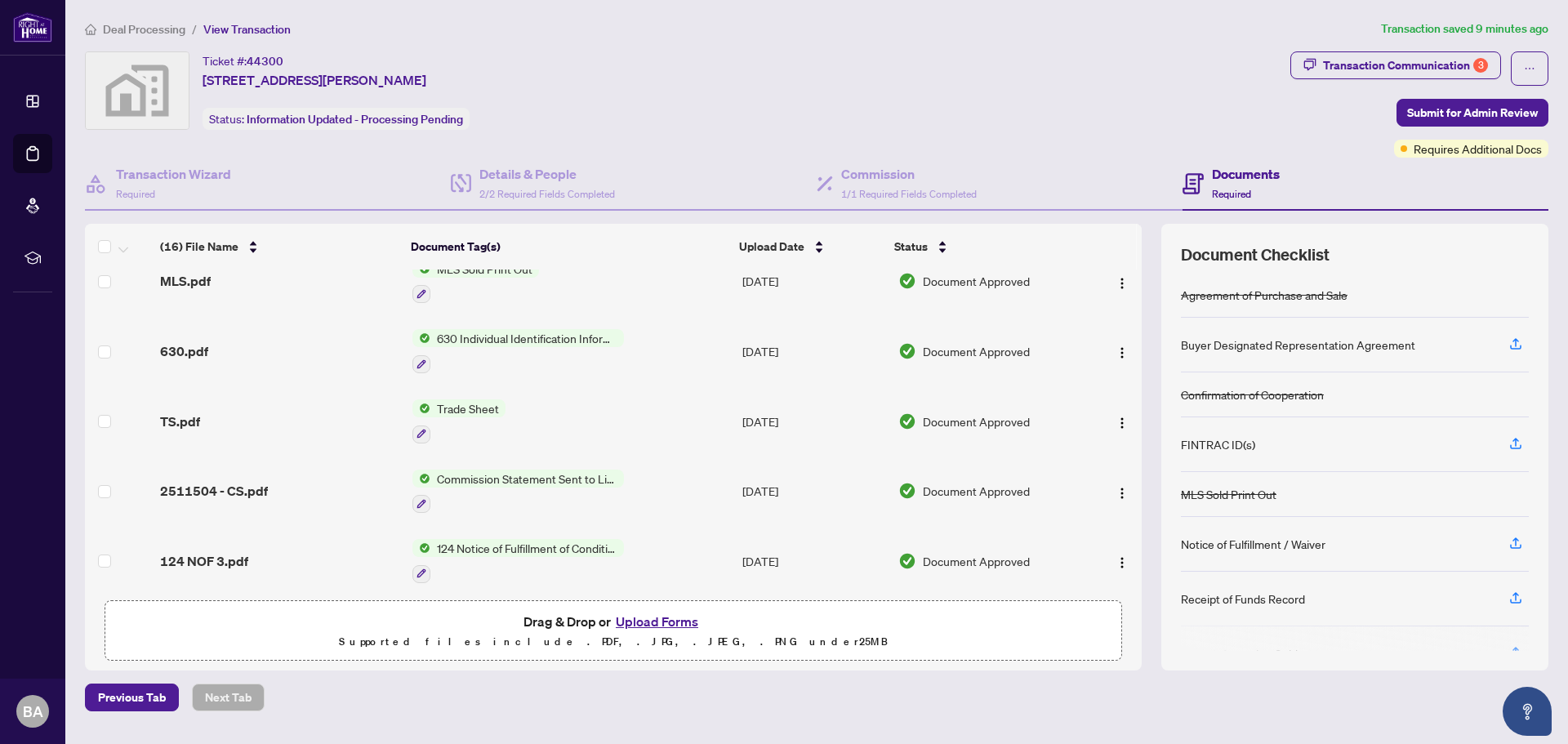
click at [180, 418] on span "TS.pdf" at bounding box center [180, 421] width 40 height 20
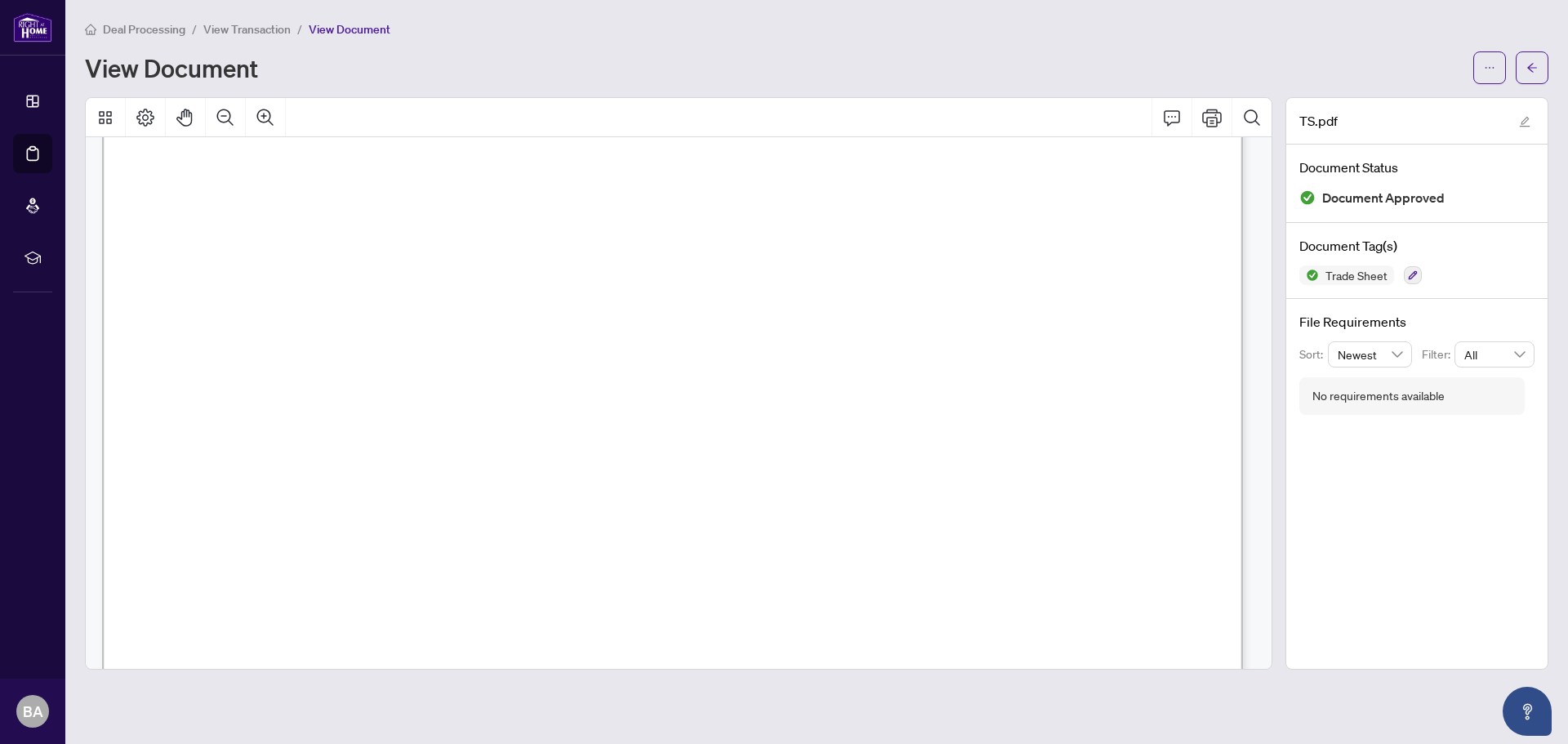
scroll to position [245, 0]
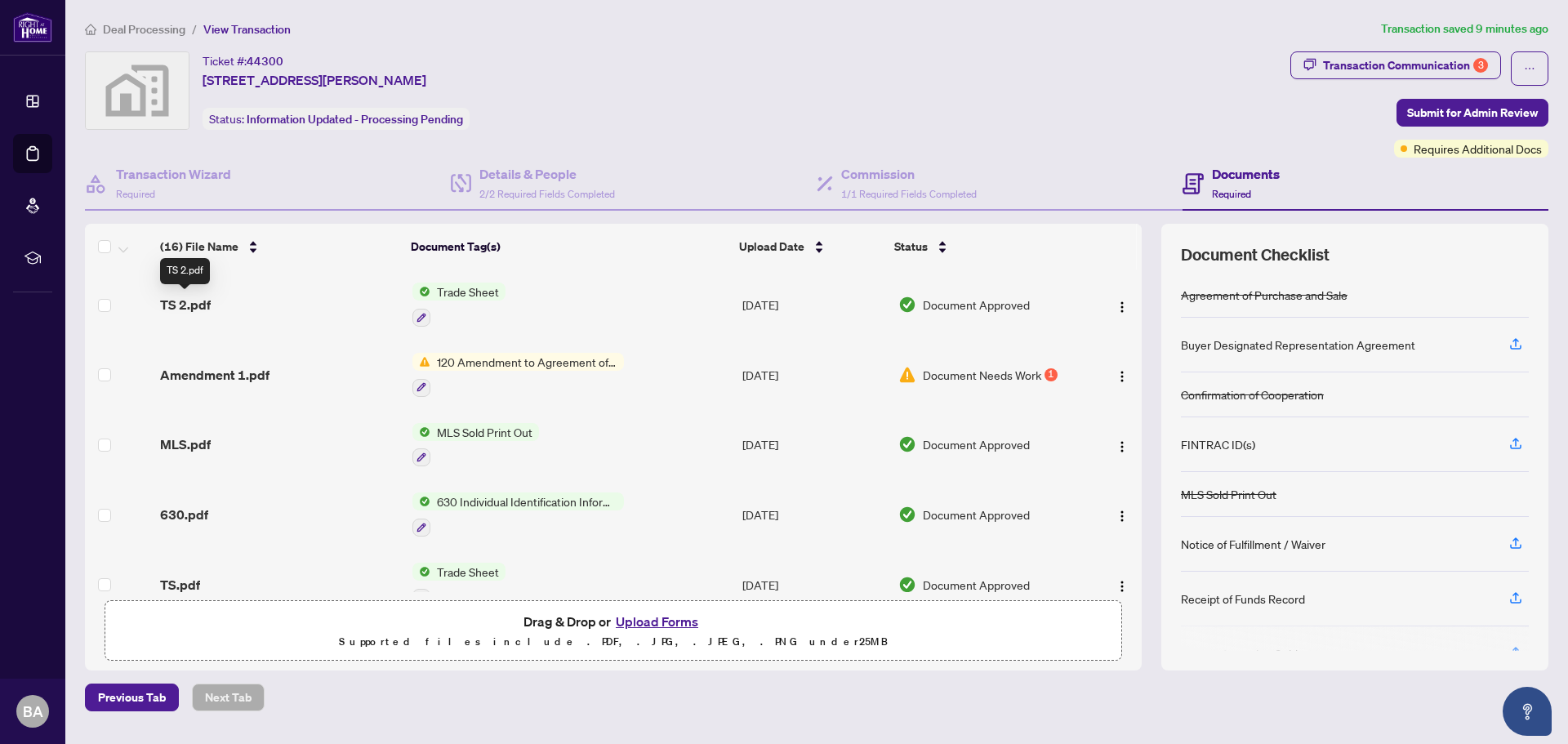
click at [190, 302] on span "TS 2.pdf" at bounding box center [186, 304] width 51 height 20
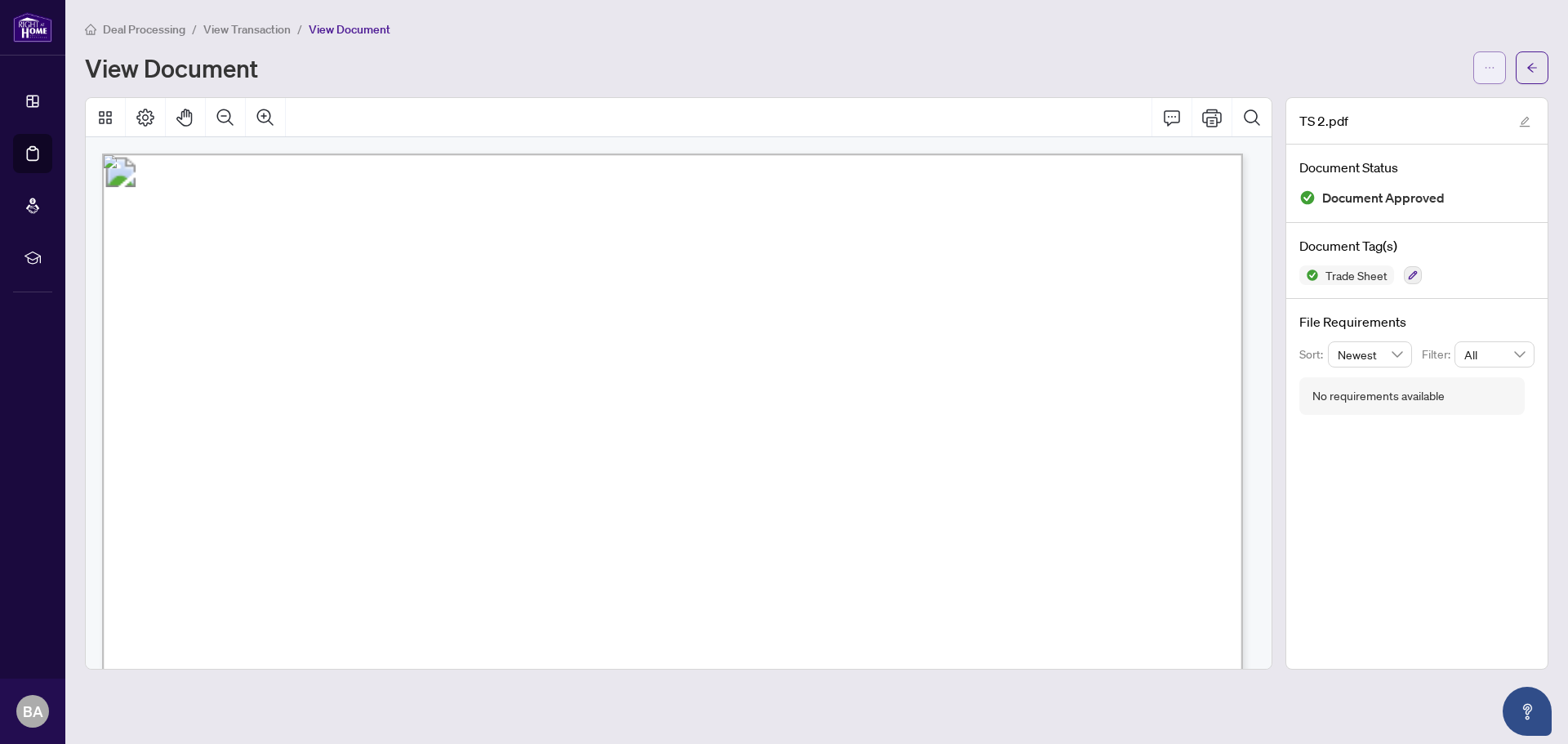
click at [1488, 69] on icon "ellipsis" at bounding box center [1489, 67] width 12 height 12
click at [1413, 109] on span "Download" at bounding box center [1430, 103] width 124 height 18
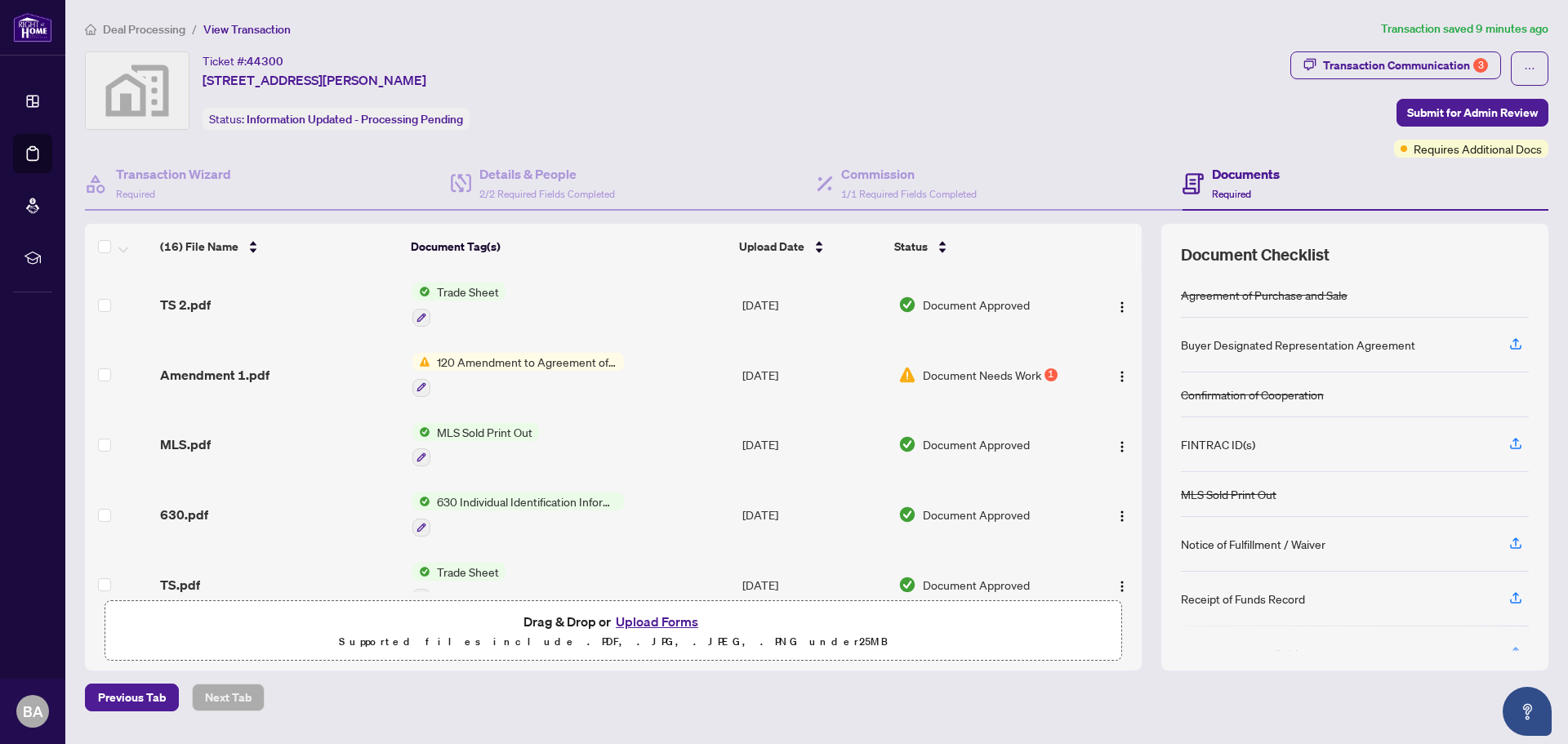
click at [653, 623] on button "Upload Forms" at bounding box center [657, 621] width 92 height 21
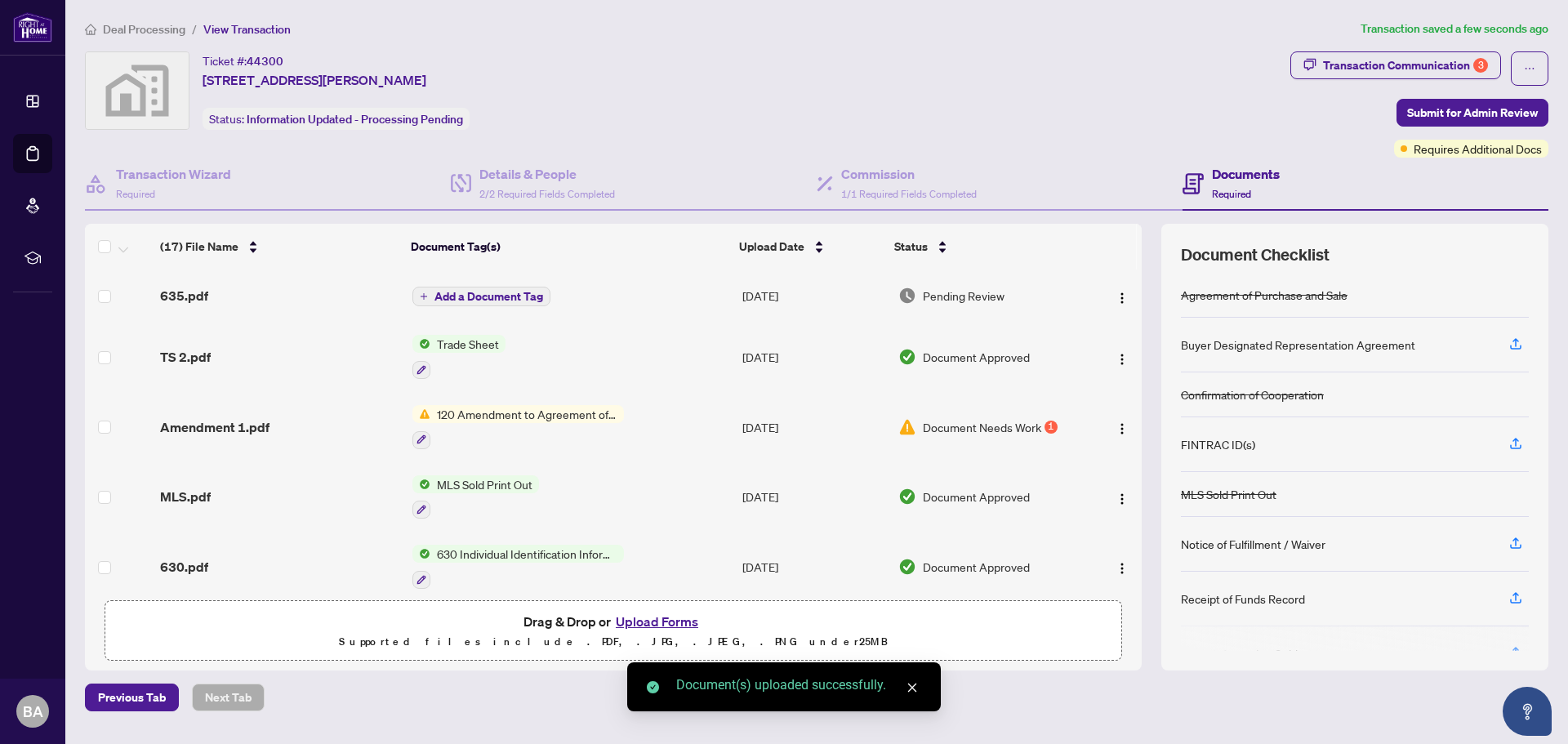
click at [489, 302] on span "Add a Document Tag" at bounding box center [489, 296] width 109 height 12
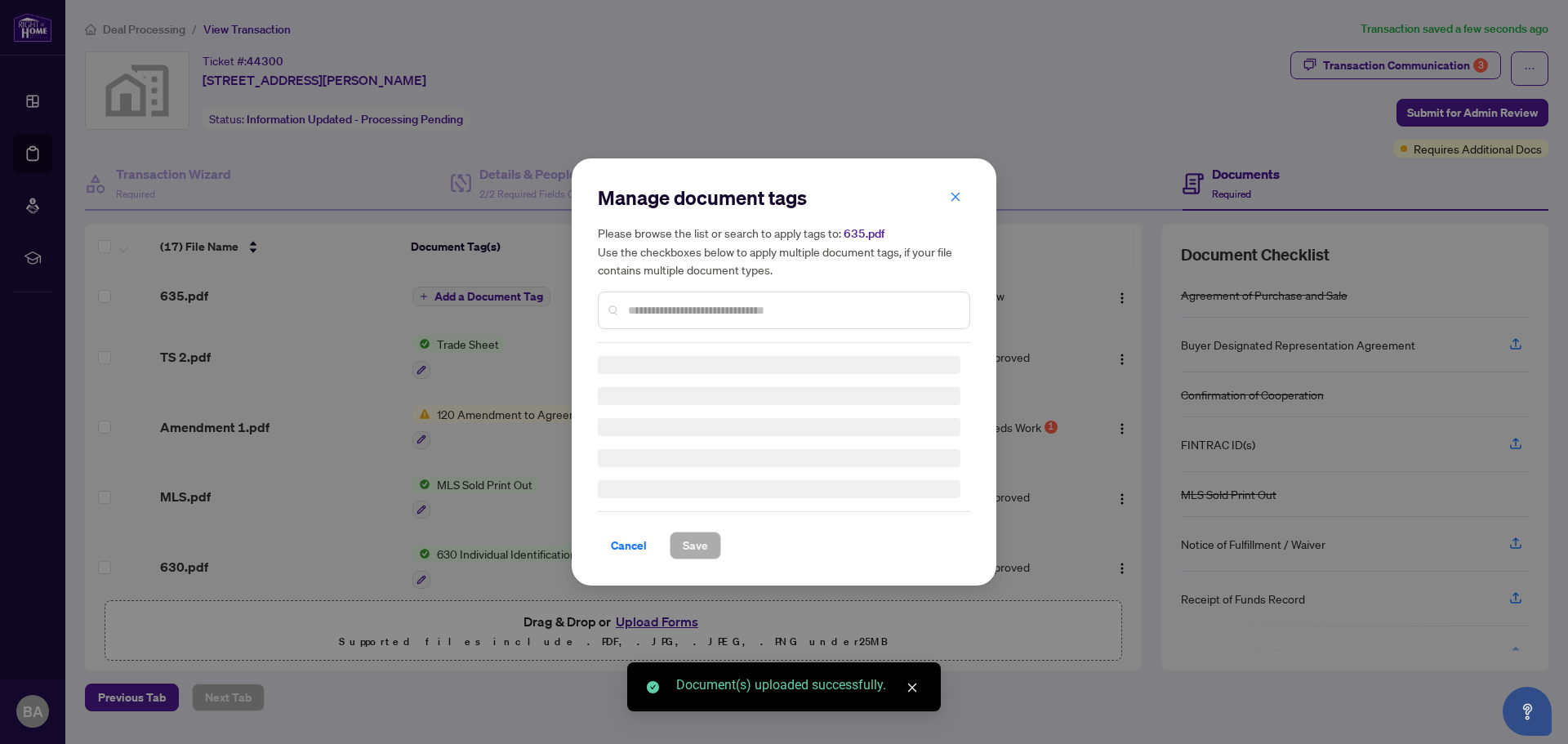
click at [676, 304] on div "Manage document tags Please browse the list or search to apply tags to: 635.pdf…" at bounding box center [784, 264] width 373 height 159
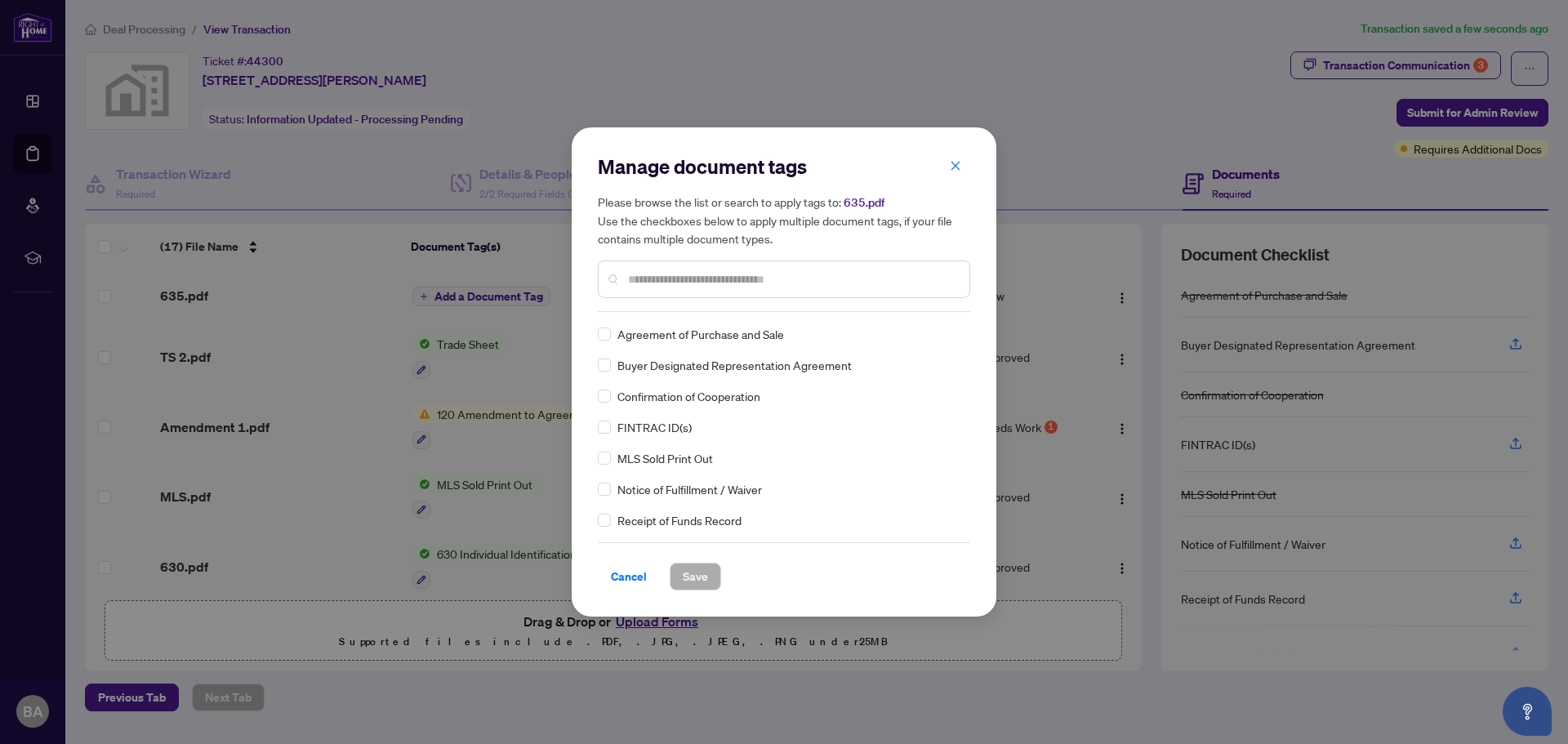
click at [685, 292] on div at bounding box center [784, 278] width 373 height 37
click at [686, 278] on input "text" at bounding box center [792, 279] width 328 height 18
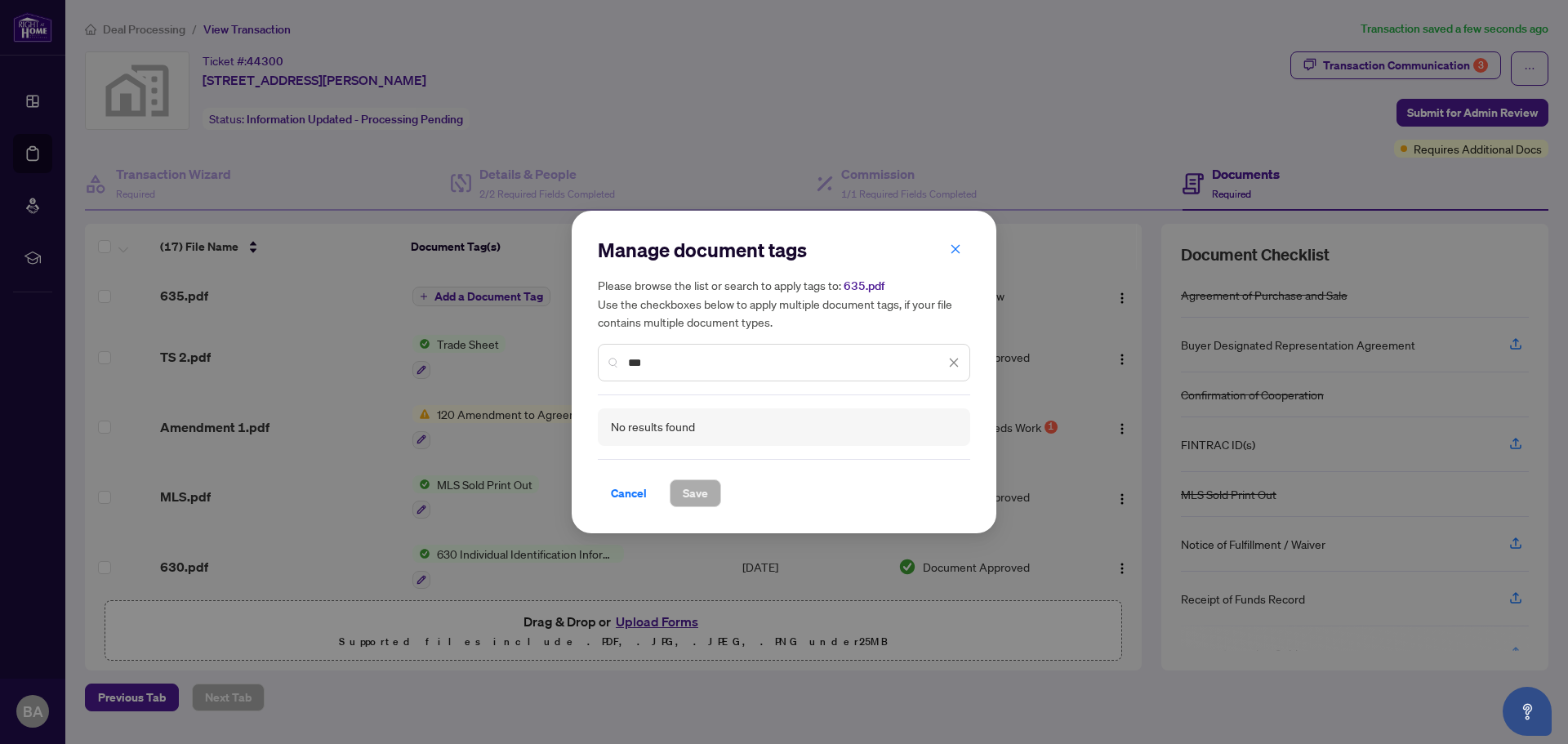
drag, startPoint x: 655, startPoint y: 358, endPoint x: 610, endPoint y: 360, distance: 45.0
click at [610, 360] on div "***" at bounding box center [784, 362] width 373 height 37
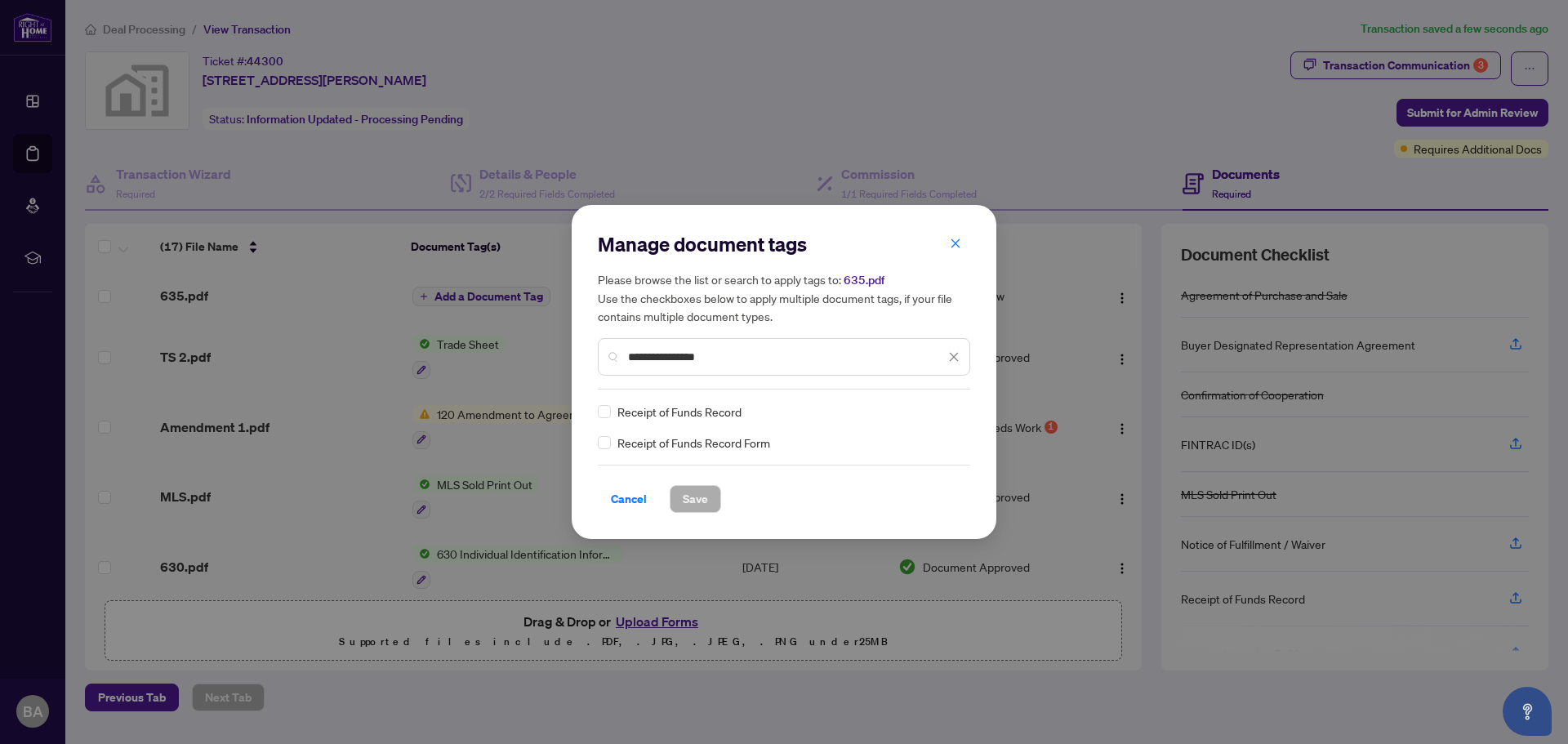
type input "**********"
click at [684, 495] on span "Save" at bounding box center [695, 498] width 25 height 26
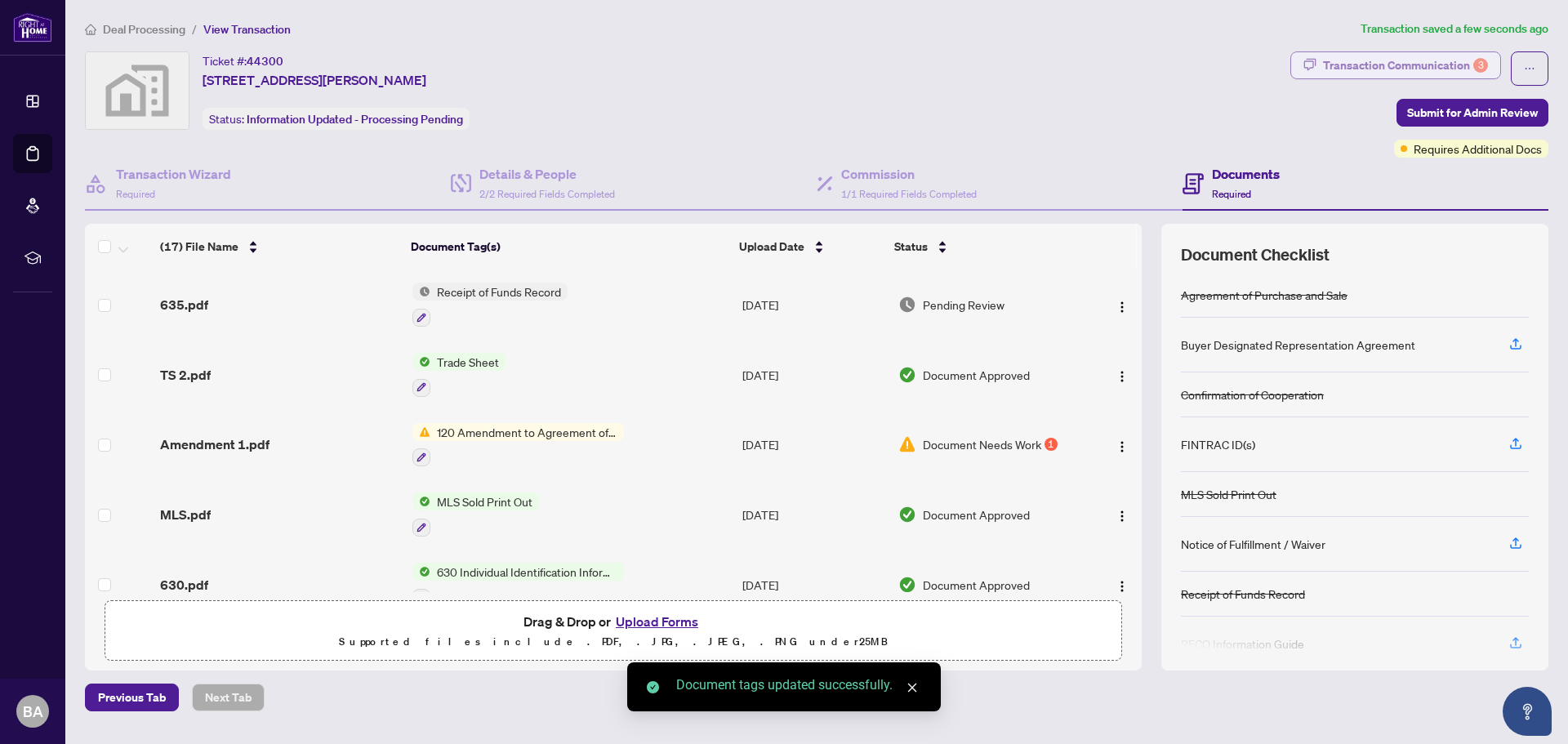
click at [1419, 58] on div "Transaction Communication 3" at bounding box center [1406, 65] width 165 height 26
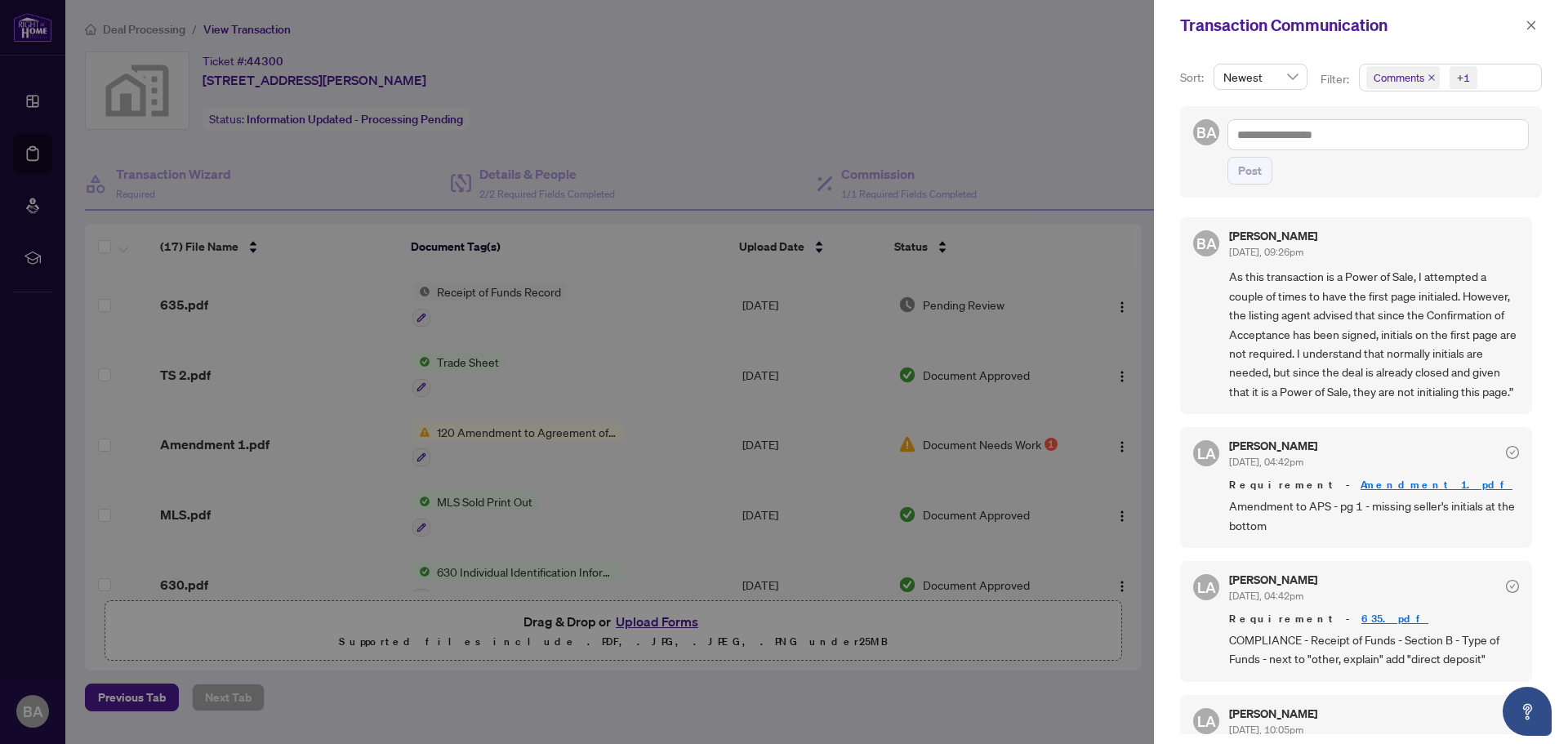
click at [1131, 103] on div at bounding box center [784, 372] width 1568 height 744
click at [1533, 17] on span "button" at bounding box center [1531, 25] width 12 height 26
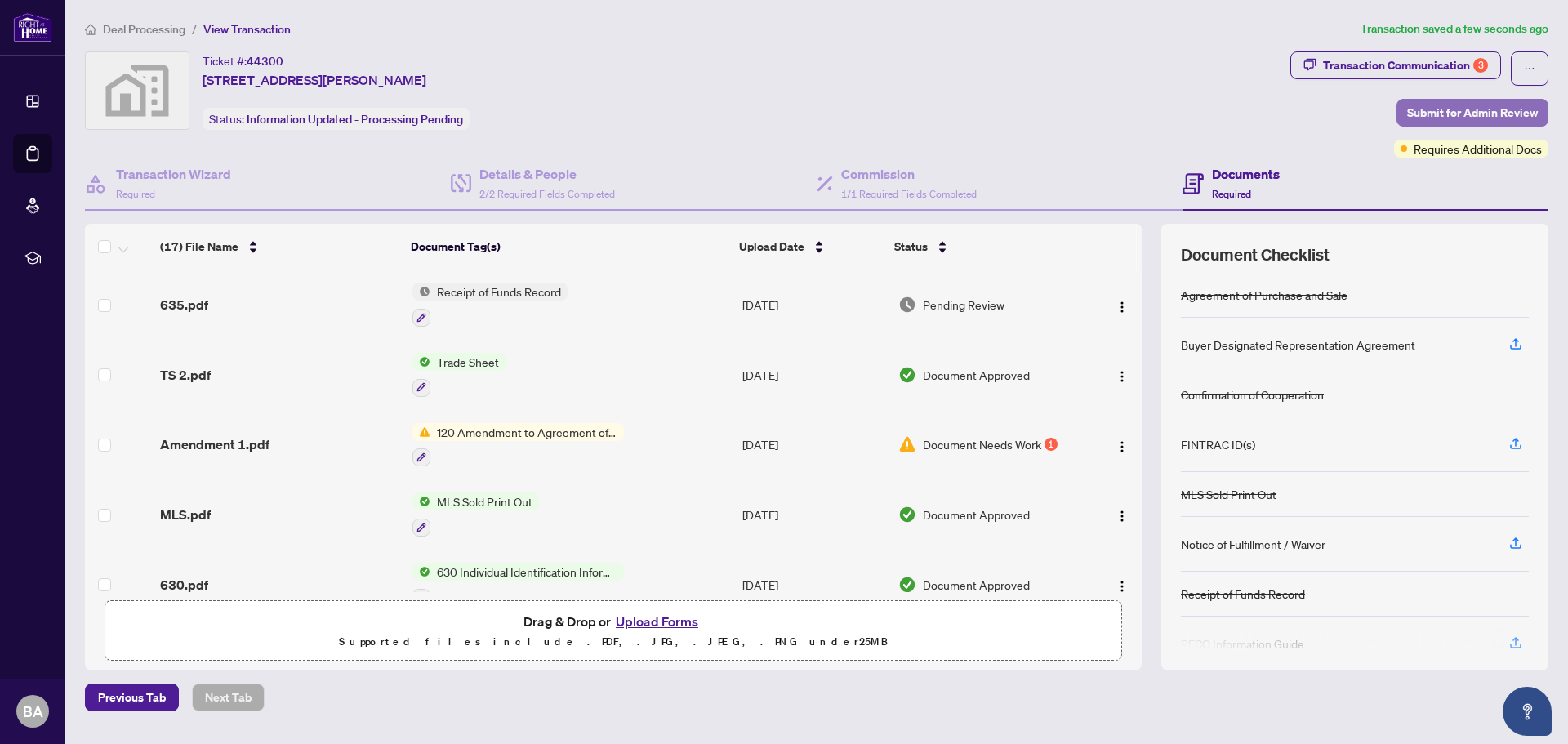
click at [1486, 111] on span "Submit for Admin Review" at bounding box center [1472, 112] width 131 height 26
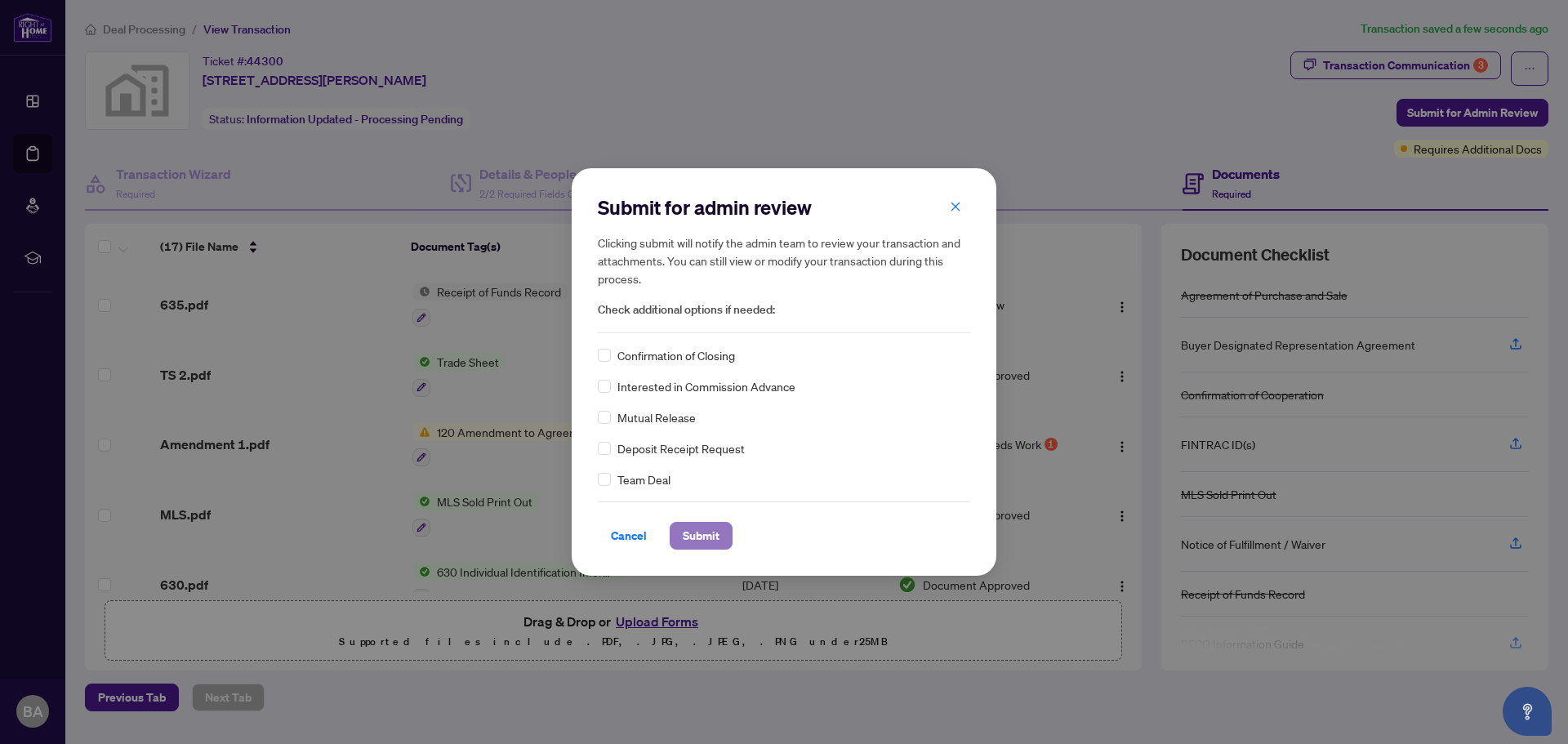
click at [701, 540] on span "Submit" at bounding box center [701, 536] width 37 height 26
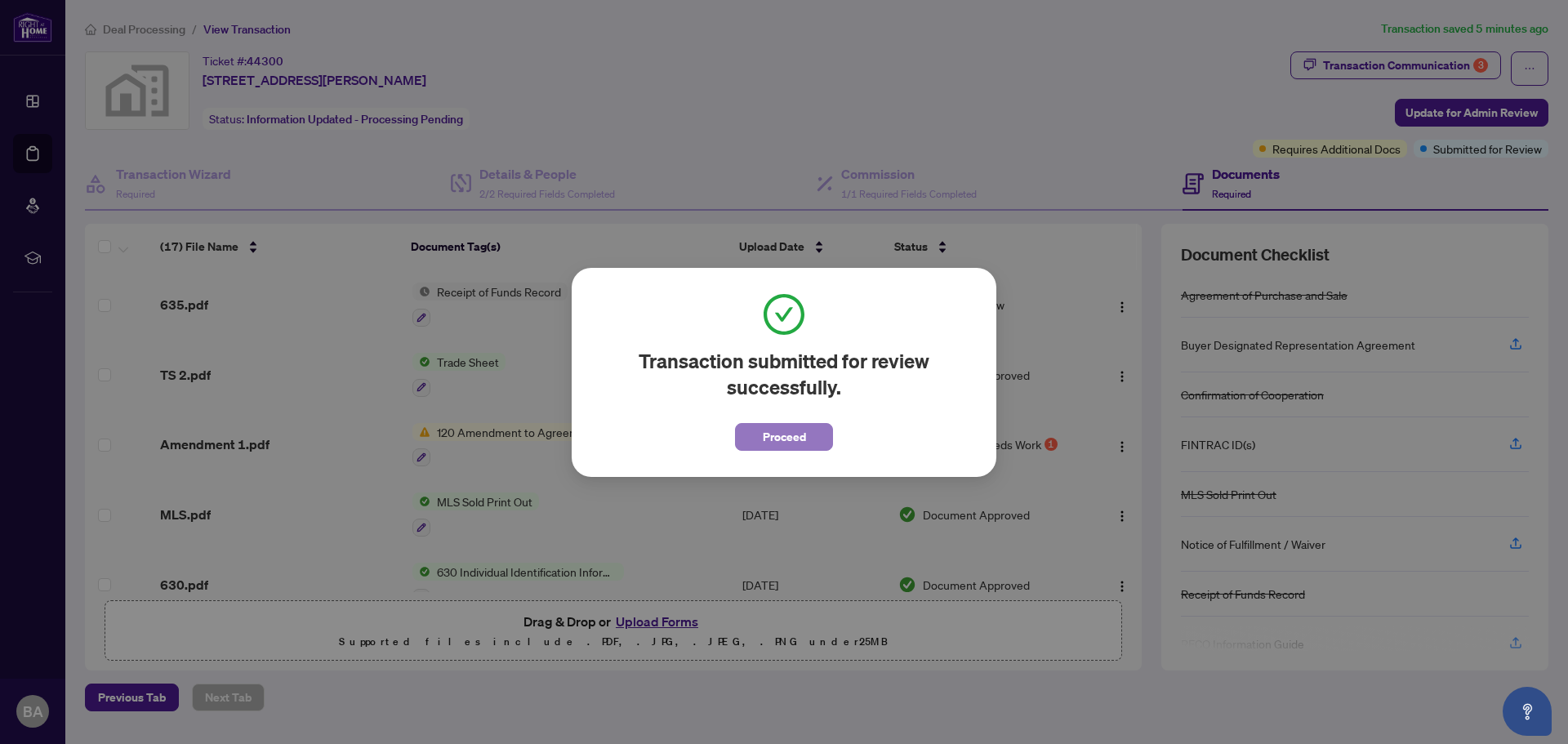
click at [791, 443] on span "Proceed" at bounding box center [785, 437] width 44 height 26
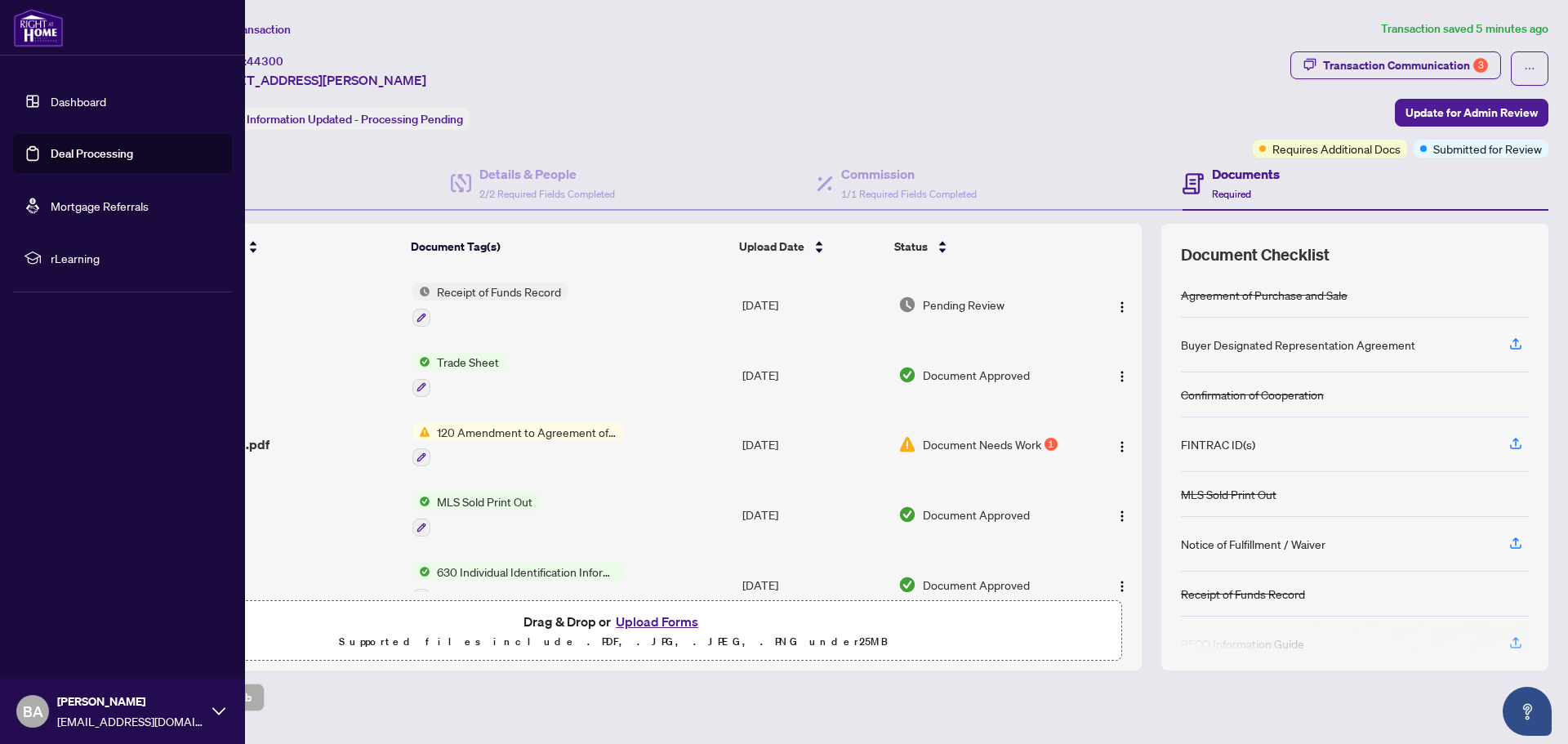
click at [81, 147] on link "Deal Processing" at bounding box center [92, 153] width 82 height 14
